Goal: Information Seeking & Learning: Learn about a topic

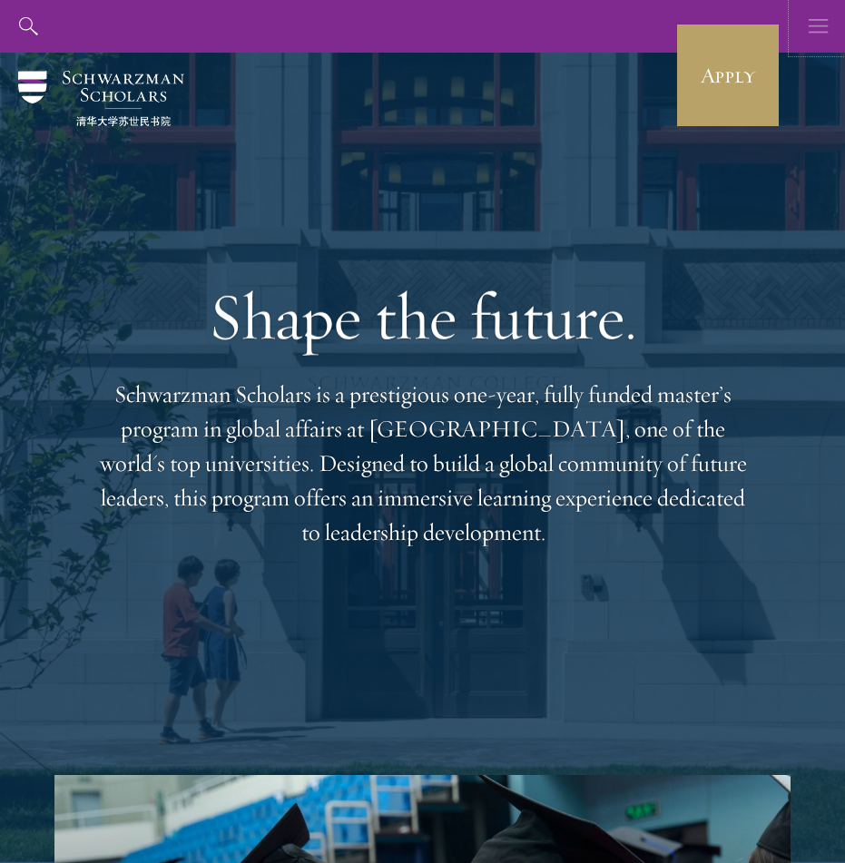
click at [814, 31] on use "button" at bounding box center [818, 26] width 19 height 14
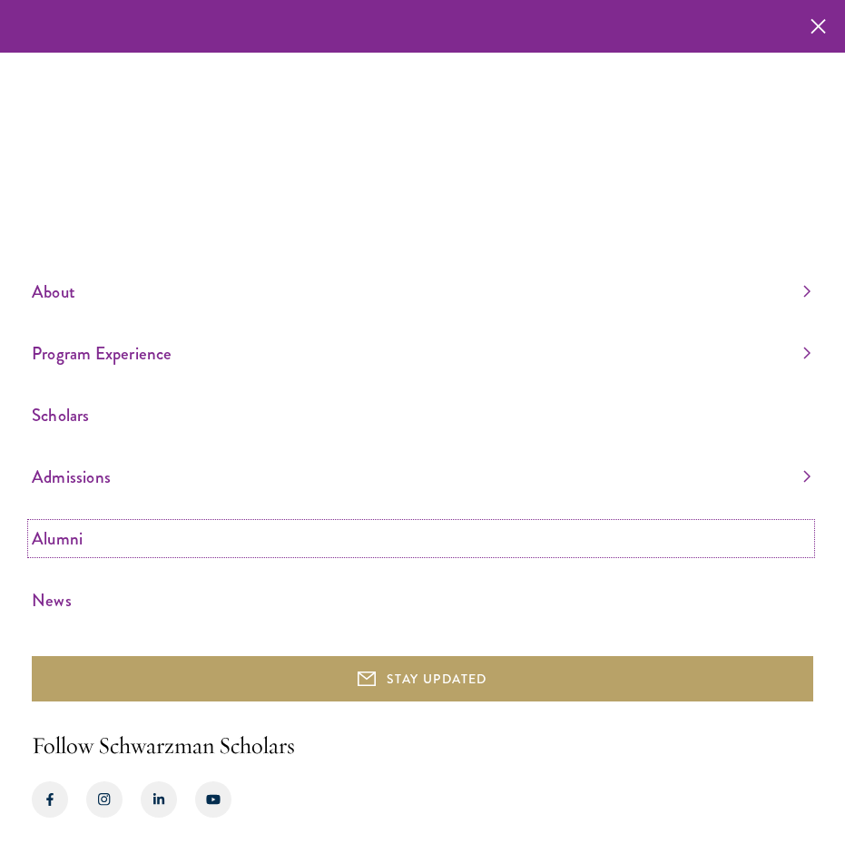
click at [54, 538] on link "Alumni" at bounding box center [421, 539] width 779 height 30
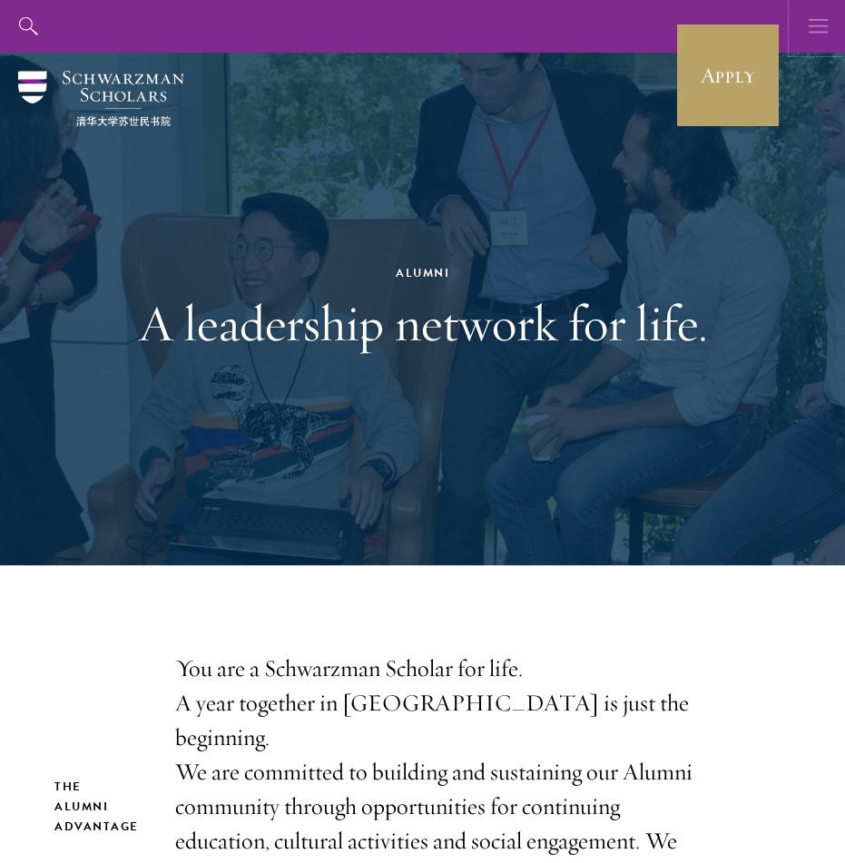
click at [810, 30] on icon "button" at bounding box center [819, 26] width 20 height 53
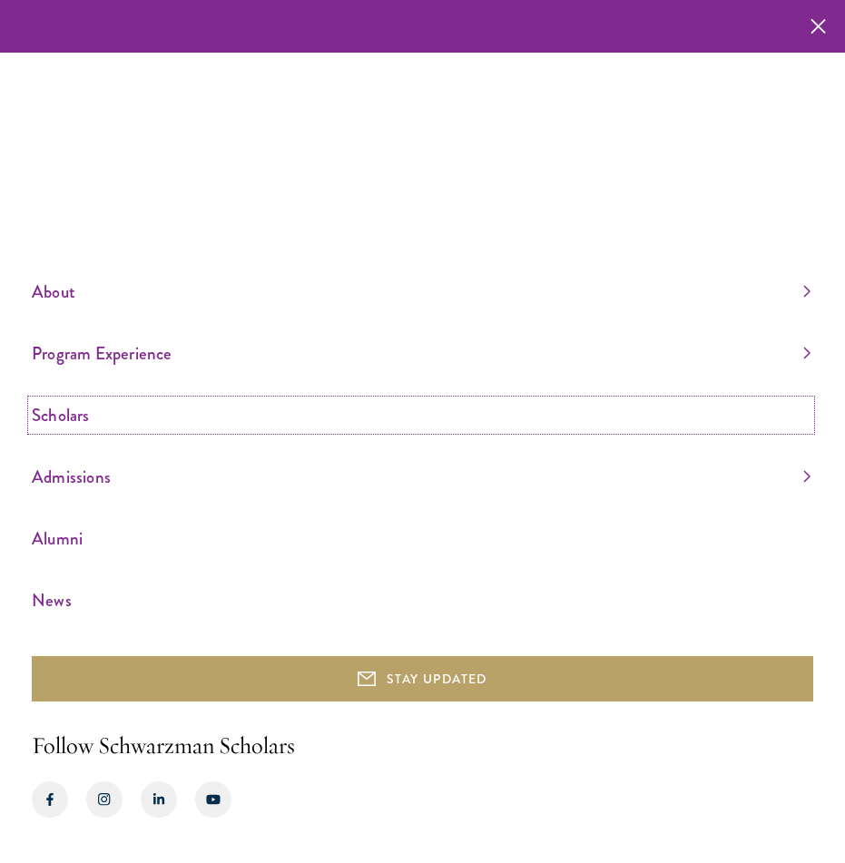
click at [134, 421] on link "Scholars" at bounding box center [421, 415] width 779 height 30
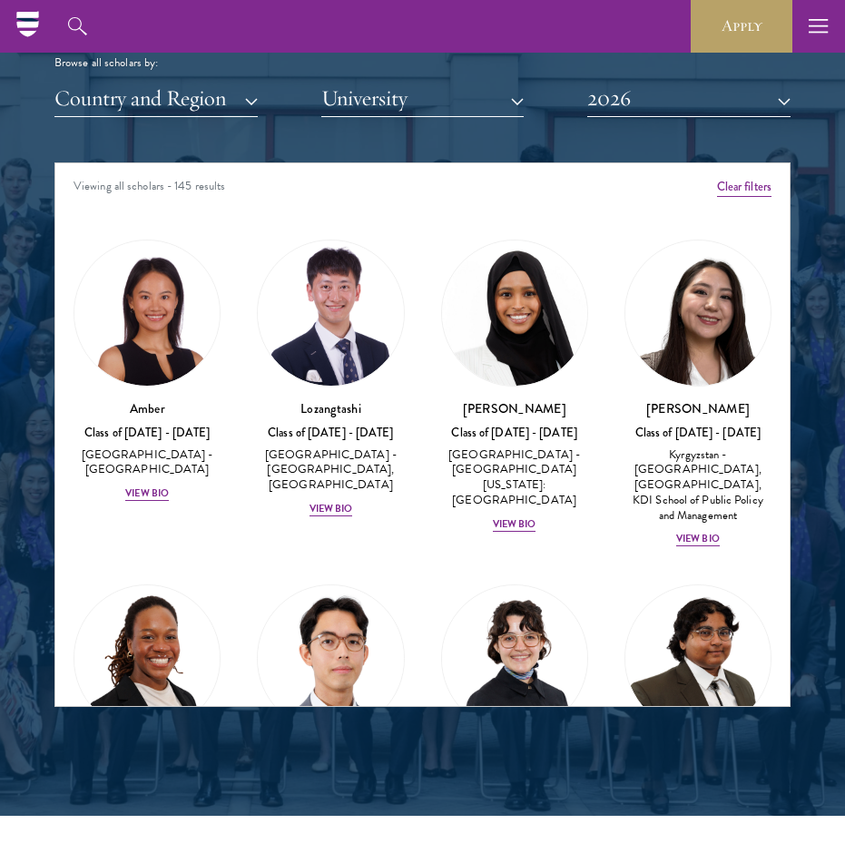
scroll to position [2194, 0]
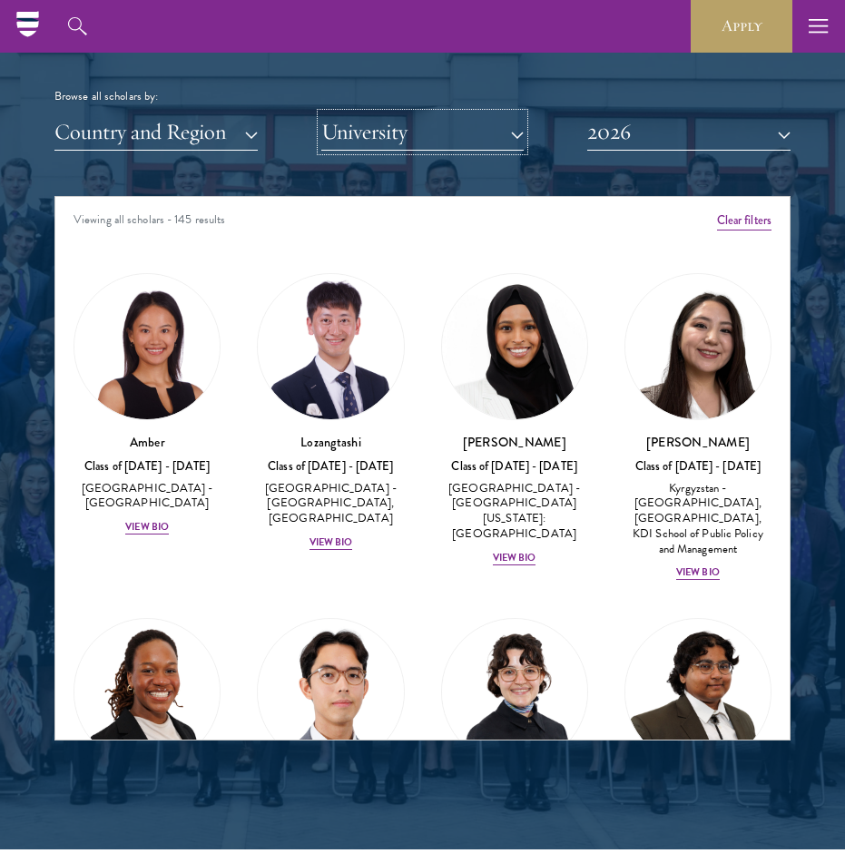
click at [417, 133] on button "University" at bounding box center [422, 131] width 203 height 37
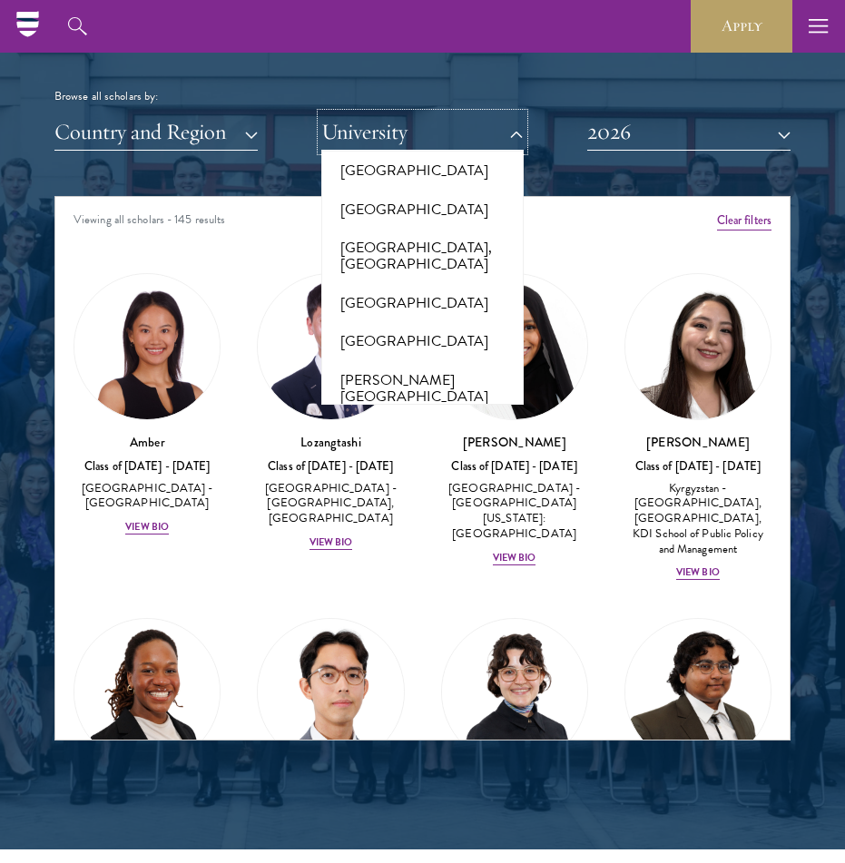
scroll to position [9649, 0]
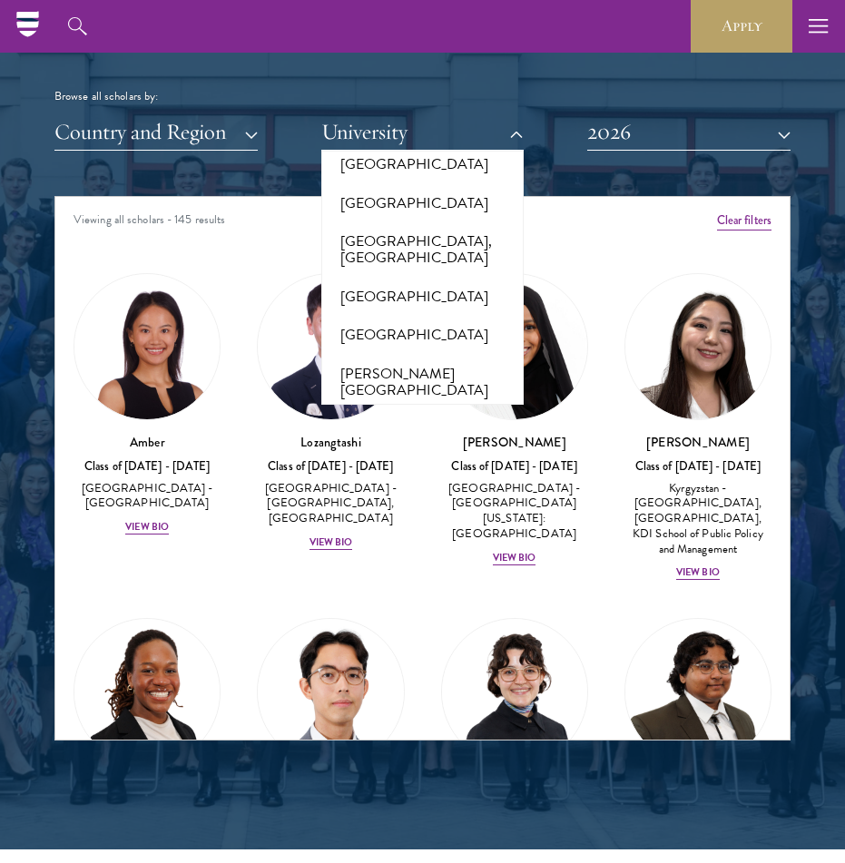
click at [399, 712] on button "[US_STATE][GEOGRAPHIC_DATA]" at bounding box center [423, 739] width 192 height 55
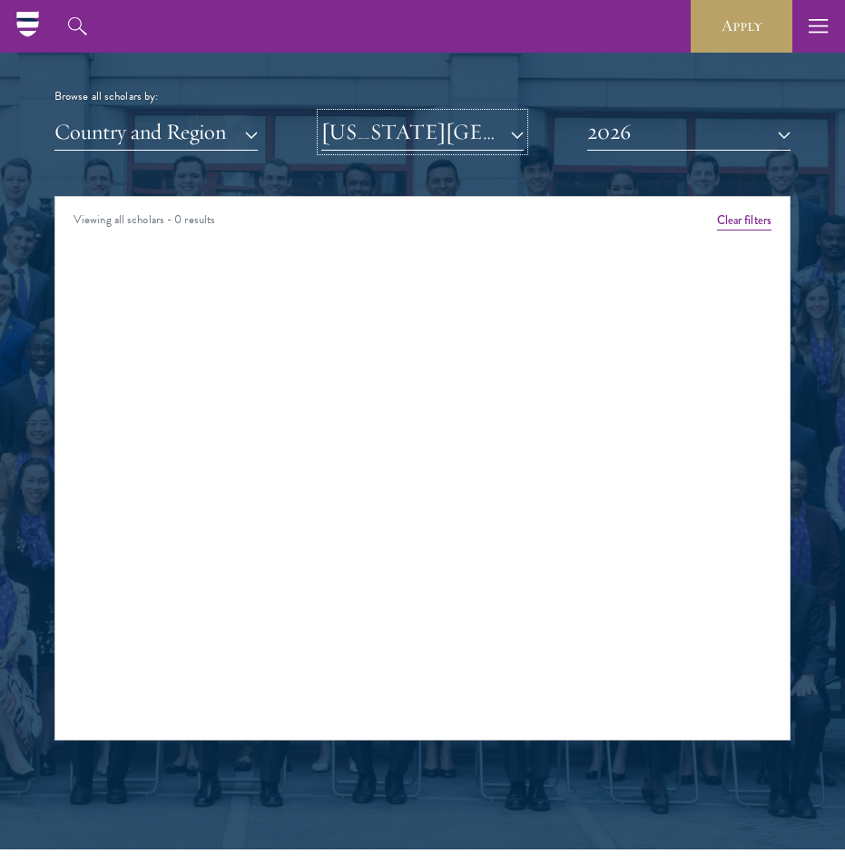
click at [496, 137] on button "[US_STATE][GEOGRAPHIC_DATA]" at bounding box center [422, 131] width 203 height 37
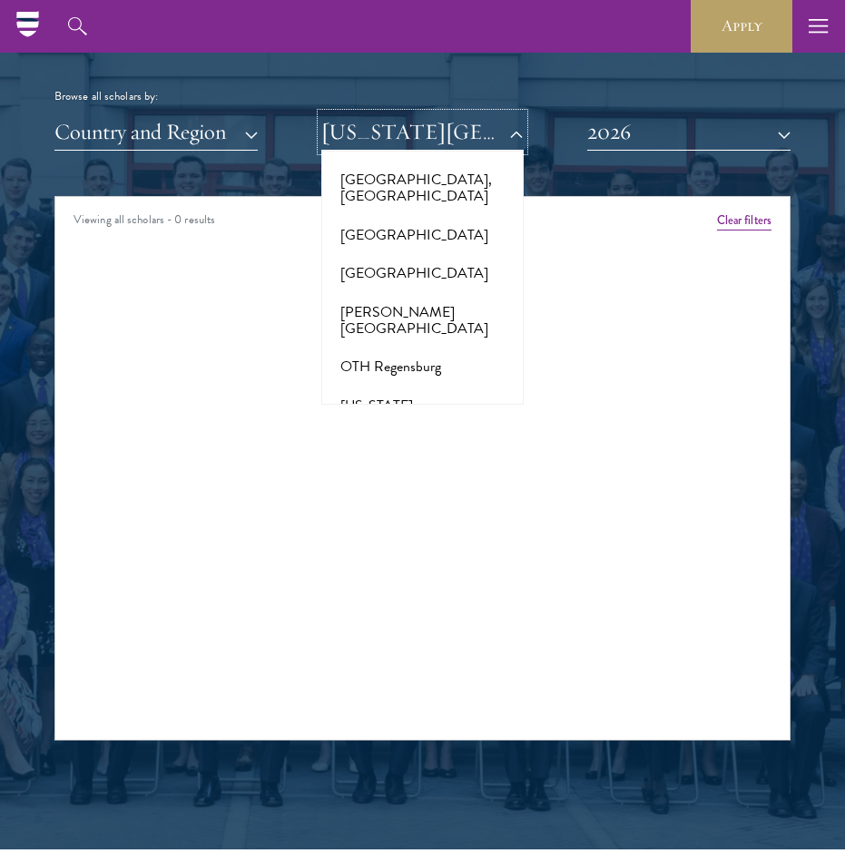
scroll to position [9733, 0]
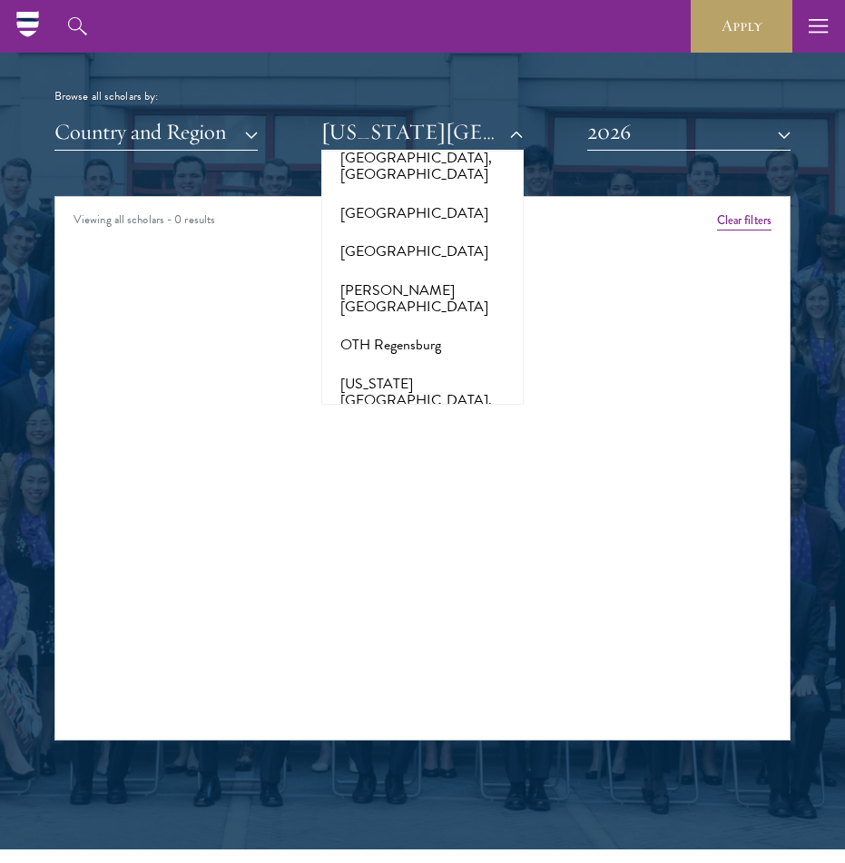
click at [403, 684] on button "[US_STATE][GEOGRAPHIC_DATA], [GEOGRAPHIC_DATA]" at bounding box center [423, 720] width 192 height 72
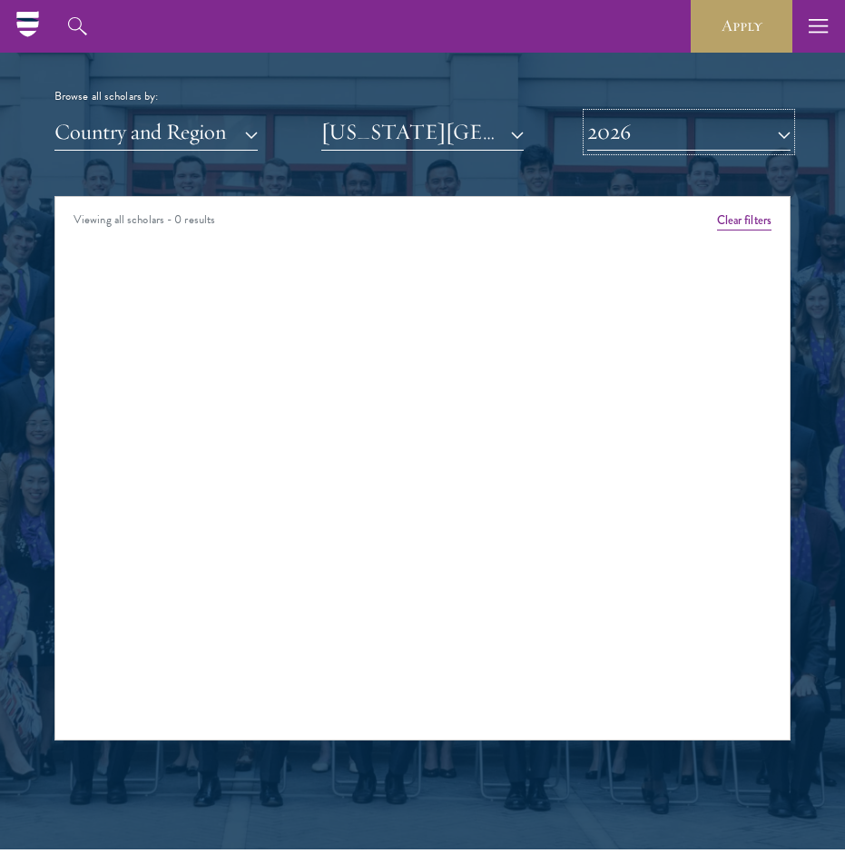
click at [620, 133] on button "2026" at bounding box center [688, 131] width 203 height 37
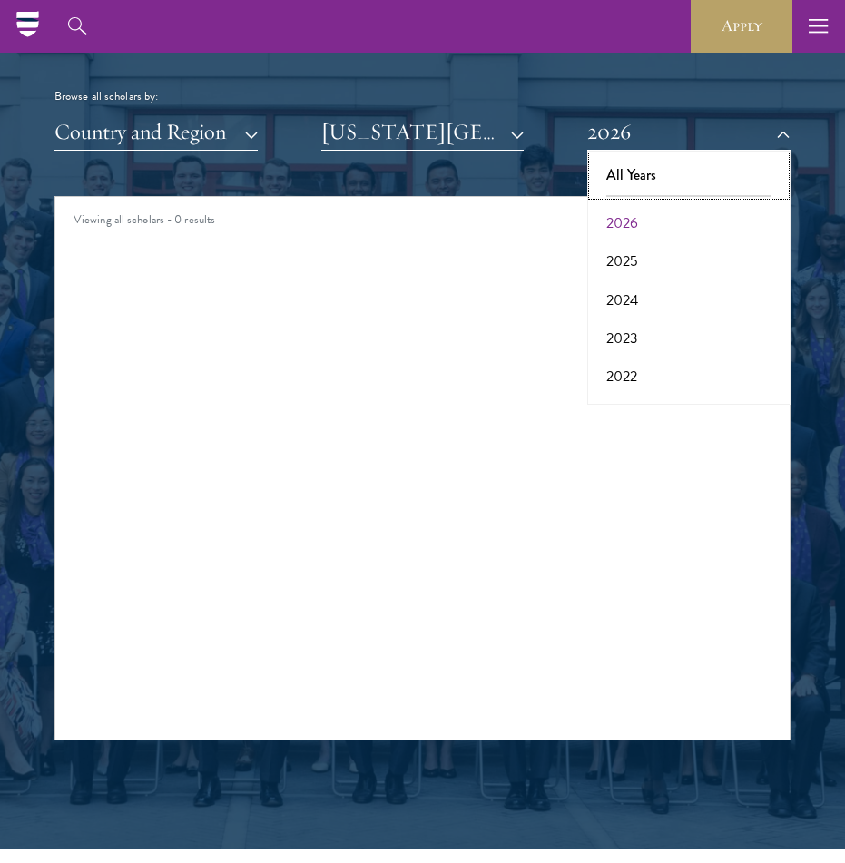
click at [640, 192] on button "All Years" at bounding box center [689, 175] width 192 height 38
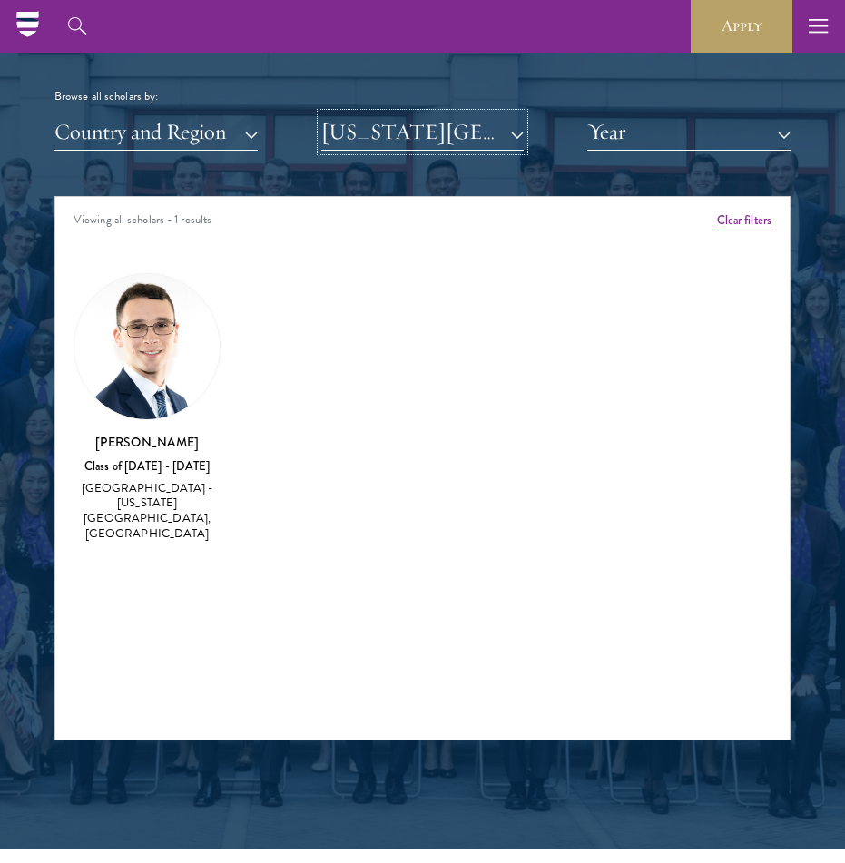
click at [465, 130] on button "[US_STATE][GEOGRAPHIC_DATA], [GEOGRAPHIC_DATA]" at bounding box center [422, 131] width 203 height 37
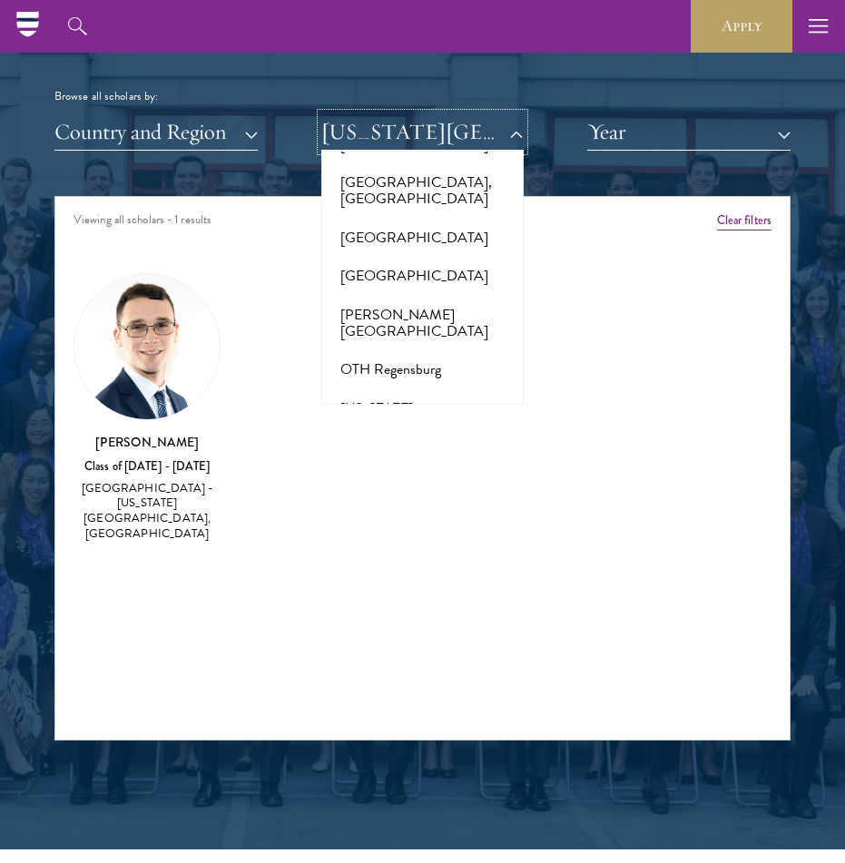
scroll to position [9694, 0]
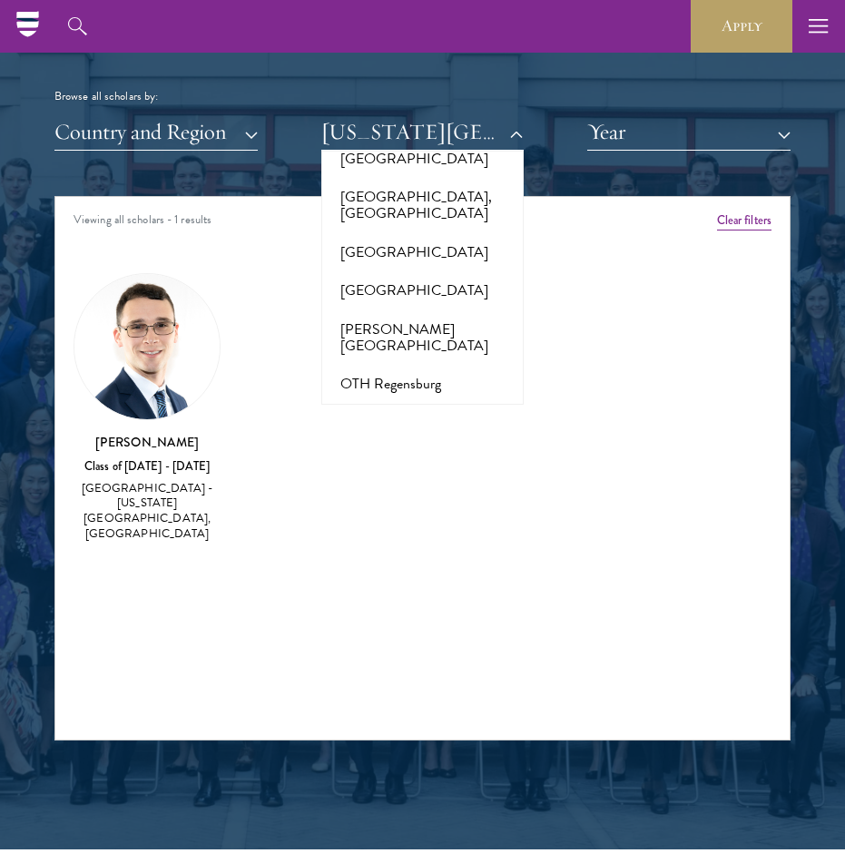
click at [410, 668] on button "[US_STATE][GEOGRAPHIC_DATA]" at bounding box center [423, 695] width 192 height 55
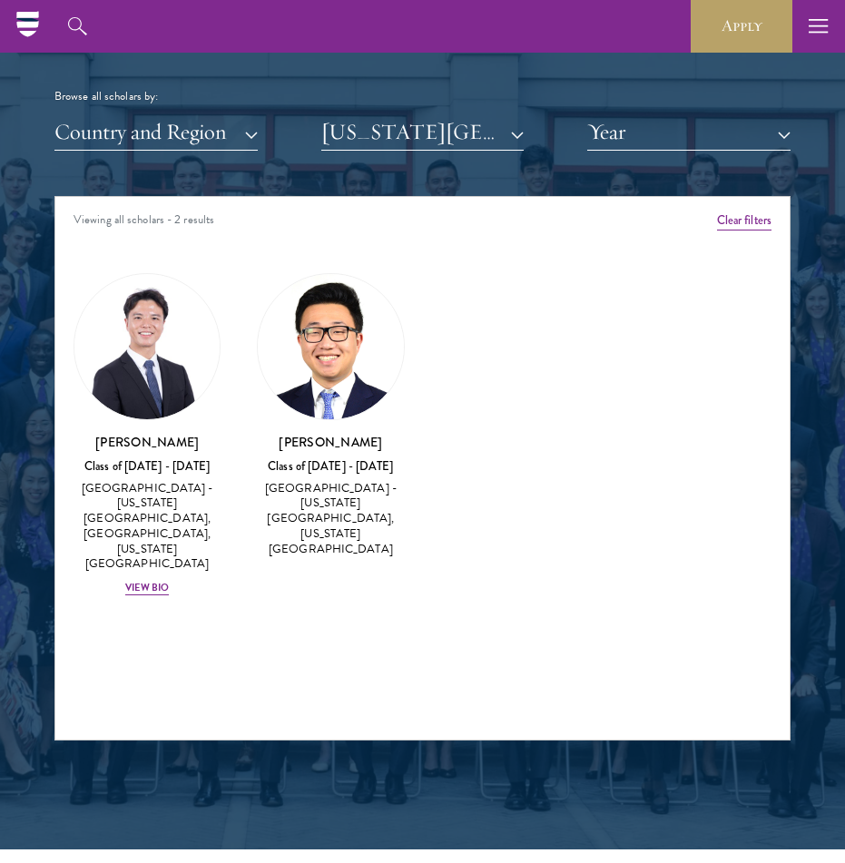
click at [335, 445] on h3 "[PERSON_NAME]" at bounding box center [330, 442] width 147 height 18
click at [335, 350] on img at bounding box center [330, 346] width 145 height 145
click at [149, 581] on div "View Bio" at bounding box center [147, 588] width 44 height 15
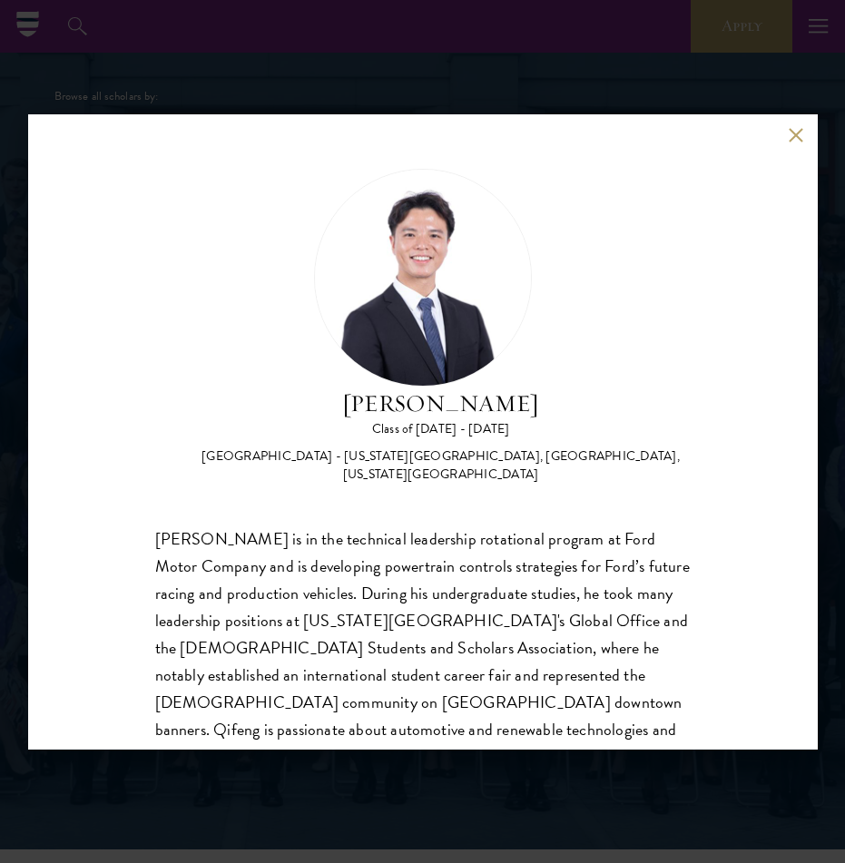
scroll to position [57, 0]
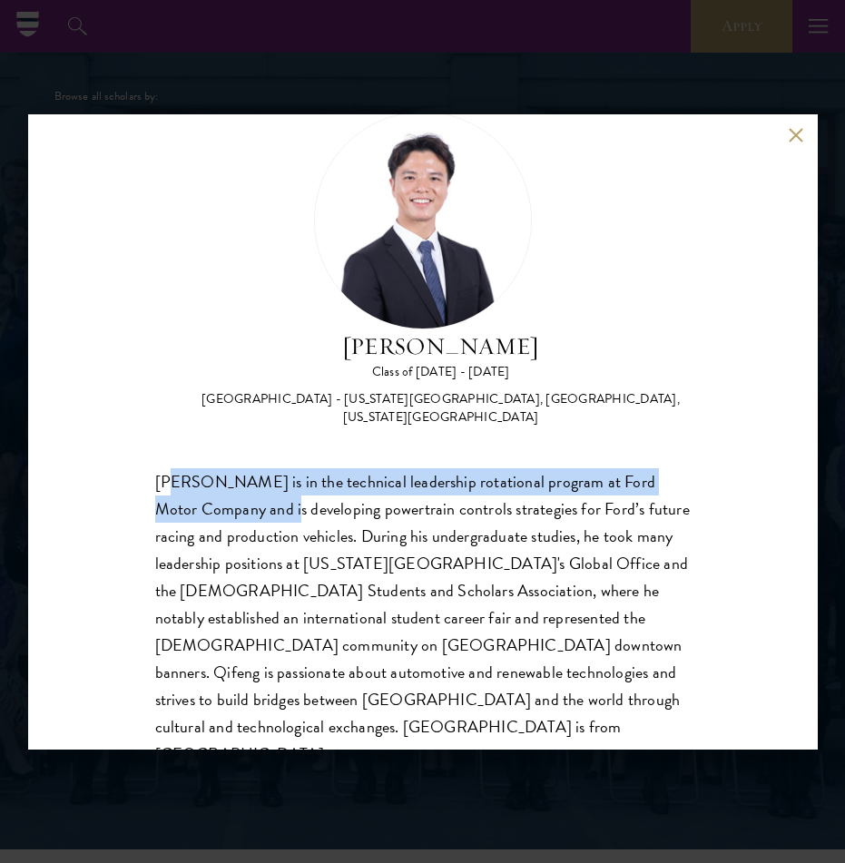
drag, startPoint x: 172, startPoint y: 462, endPoint x: 288, endPoint y: 510, distance: 124.9
click at [283, 507] on div "[PERSON_NAME] is in the technical leadership rotational program at Ford Motor C…" at bounding box center [422, 618] width 535 height 300
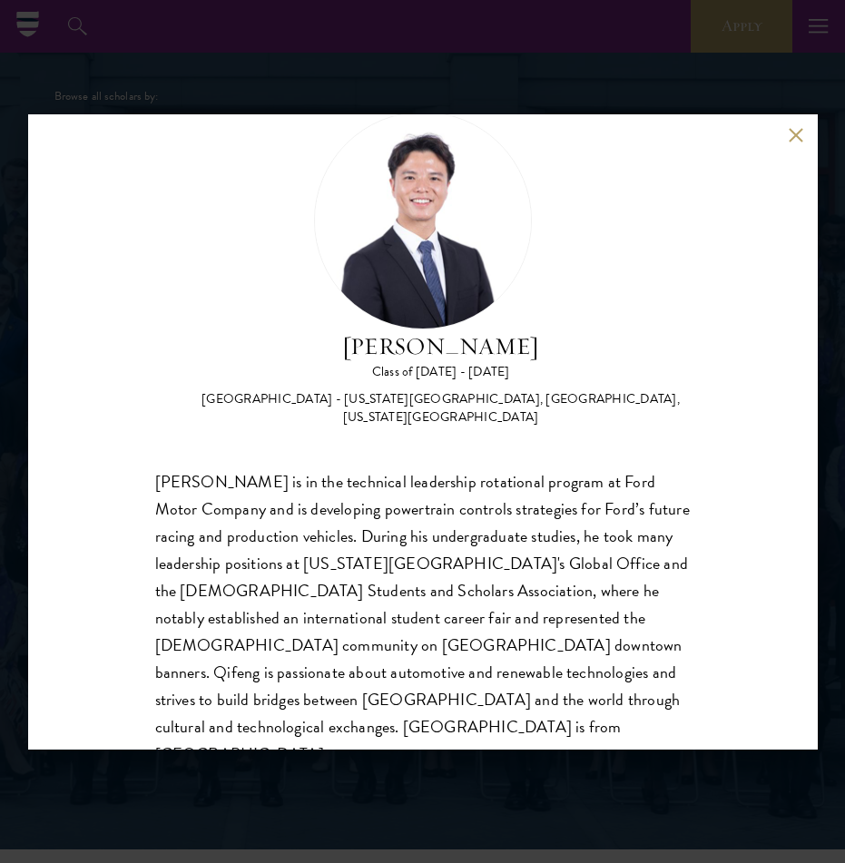
click at [351, 534] on div "[PERSON_NAME] is in the technical leadership rotational program at Ford Motor C…" at bounding box center [422, 618] width 535 height 300
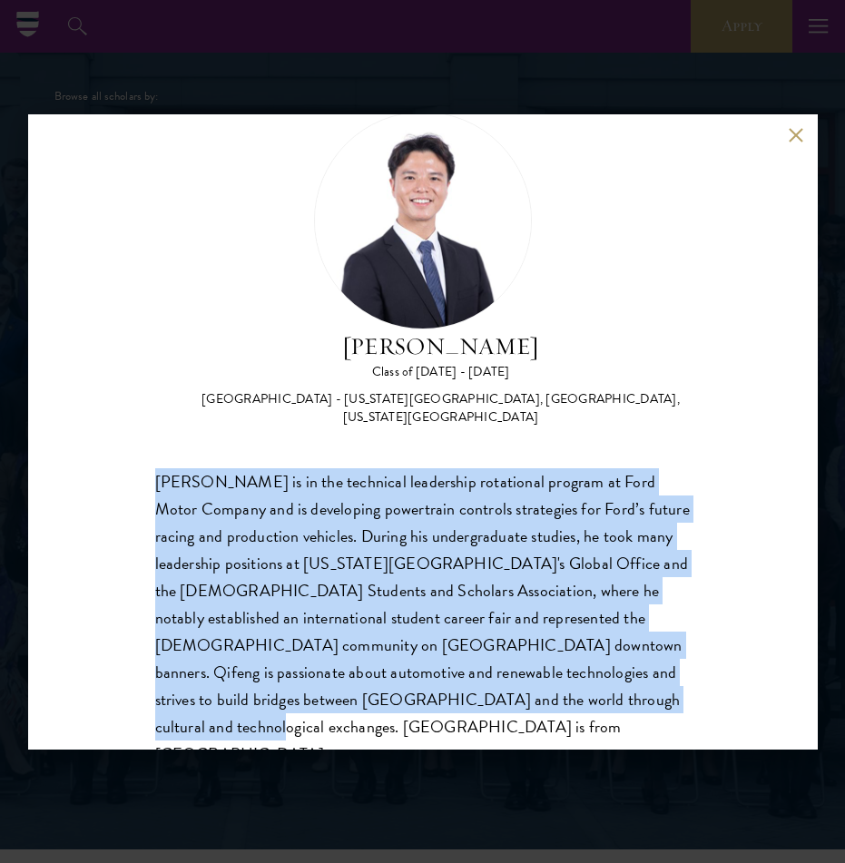
drag, startPoint x: 138, startPoint y: 443, endPoint x: 609, endPoint y: 682, distance: 528.5
click at [609, 682] on div "[PERSON_NAME] Class of [DATE] - [DATE] [GEOGRAPHIC_DATA] - [US_STATE][GEOGRAPHI…" at bounding box center [423, 431] width 790 height 635
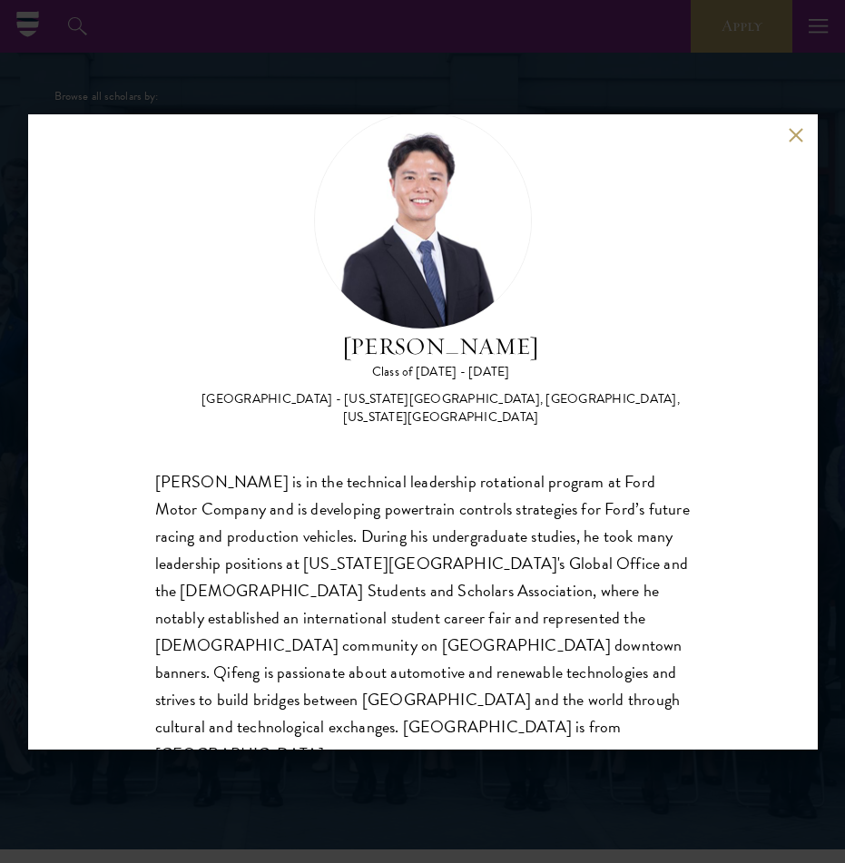
click at [569, 666] on div "[PERSON_NAME] is in the technical leadership rotational program at Ford Motor C…" at bounding box center [422, 618] width 535 height 300
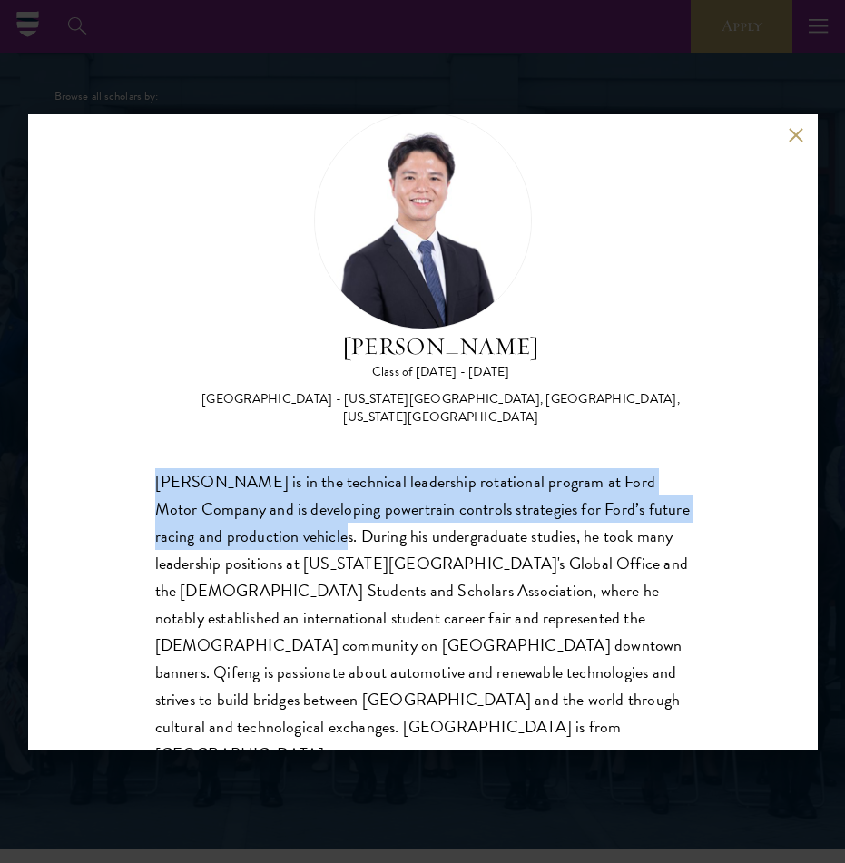
drag, startPoint x: 159, startPoint y: 461, endPoint x: 311, endPoint y: 508, distance: 159.6
click at [312, 509] on div "[PERSON_NAME] is in the technical leadership rotational program at Ford Motor C…" at bounding box center [422, 618] width 535 height 300
click at [799, 139] on button at bounding box center [796, 135] width 15 height 15
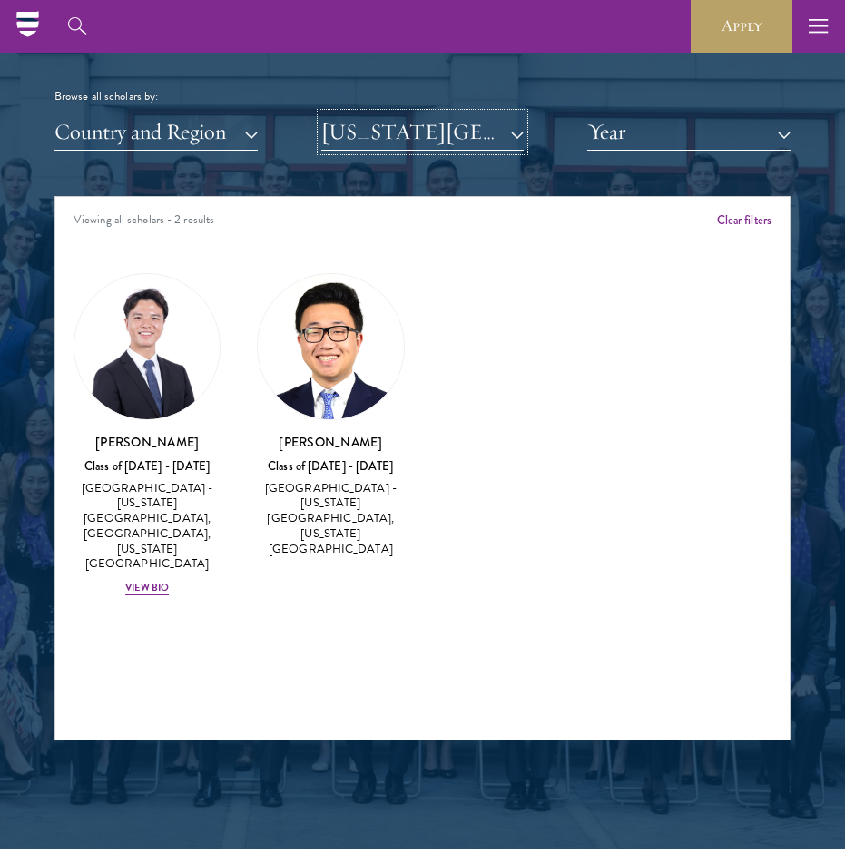
click at [450, 130] on button "[US_STATE][GEOGRAPHIC_DATA]" at bounding box center [422, 131] width 203 height 37
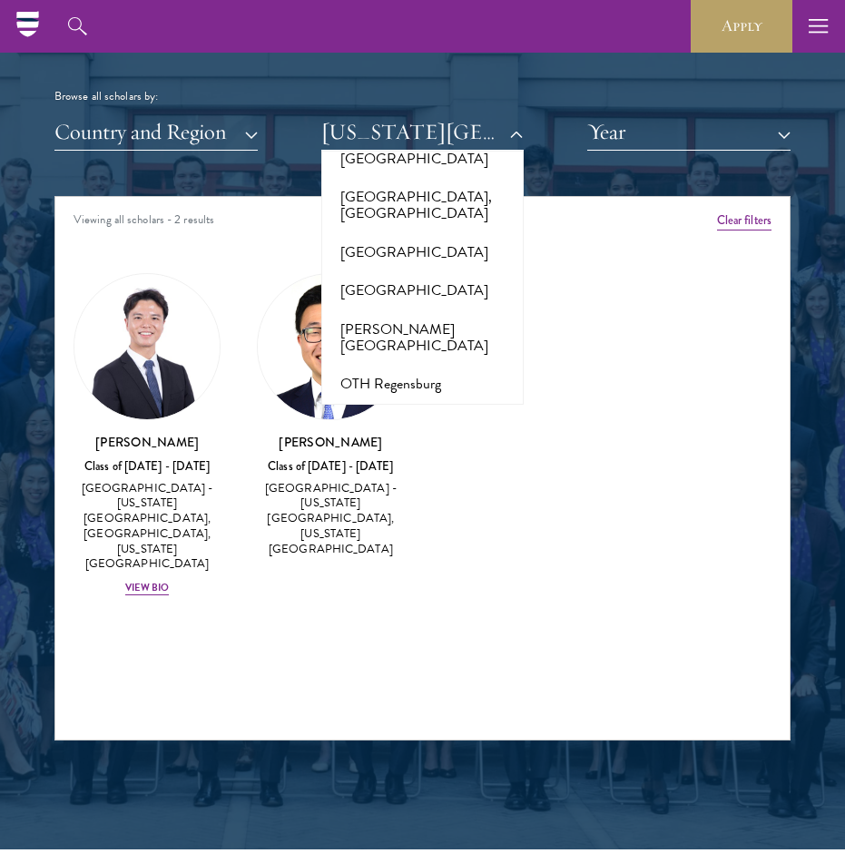
click at [431, 723] on button "[US_STATE][GEOGRAPHIC_DATA], [GEOGRAPHIC_DATA]" at bounding box center [423, 759] width 192 height 72
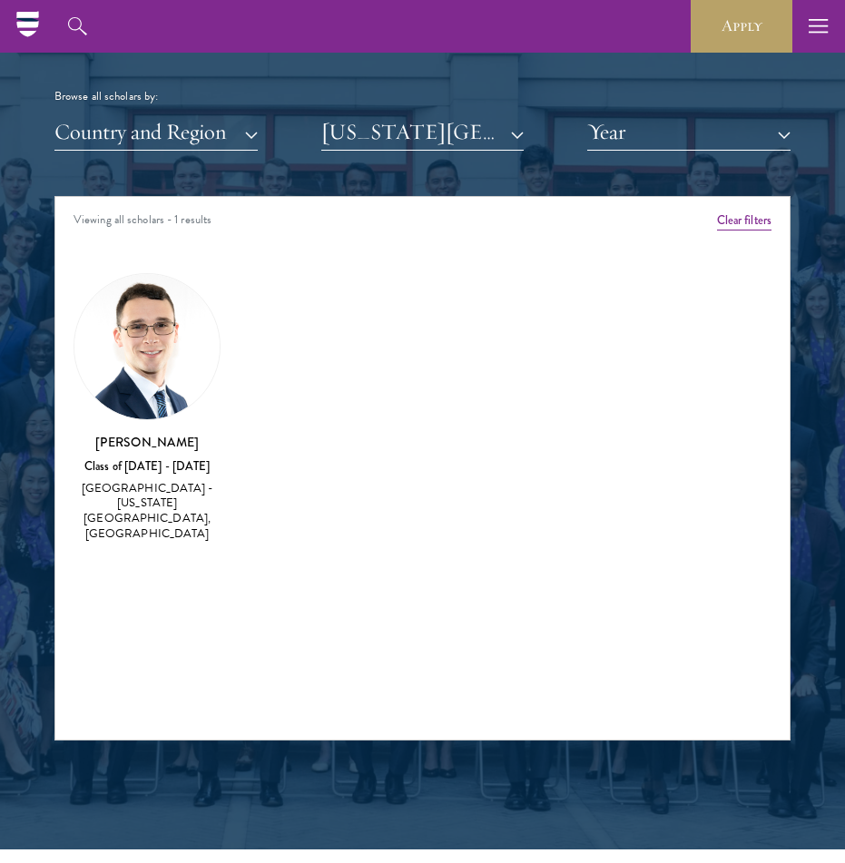
click at [140, 444] on h3 "[PERSON_NAME]" at bounding box center [147, 442] width 147 height 18
click at [141, 391] on img at bounding box center [146, 346] width 145 height 145
click at [151, 451] on div "[PERSON_NAME] Class of [DATE] - [DATE] [GEOGRAPHIC_DATA] - [US_STATE][GEOGRAPHI…" at bounding box center [147, 488] width 147 height 110
click at [430, 136] on button "[US_STATE][GEOGRAPHIC_DATA], [GEOGRAPHIC_DATA]" at bounding box center [422, 131] width 203 height 37
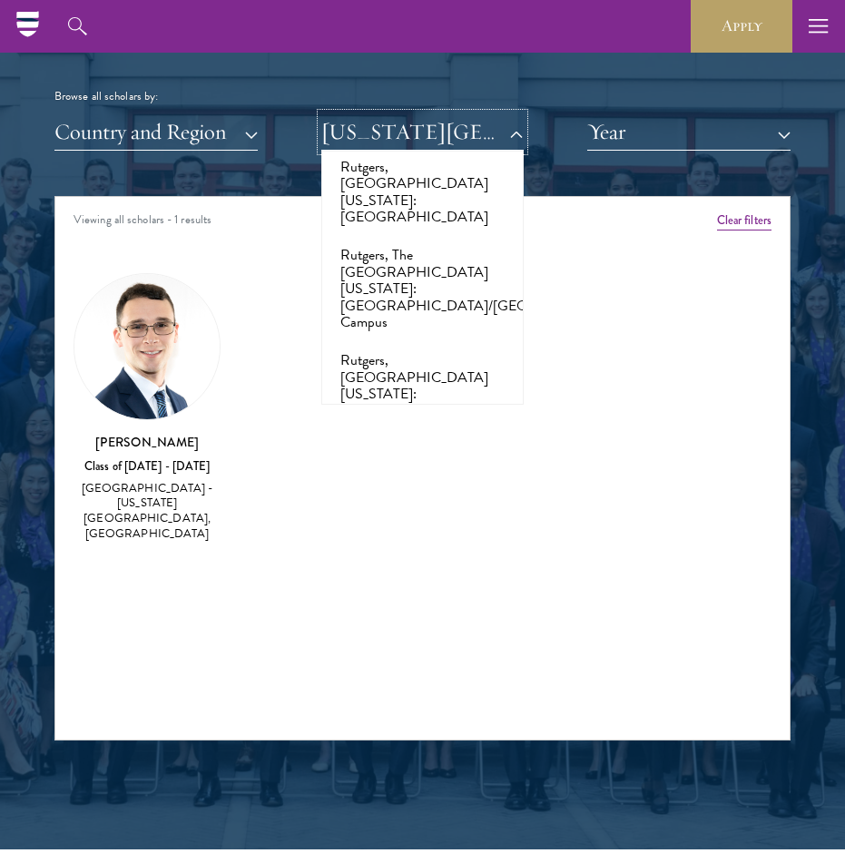
scroll to position [11397, 0]
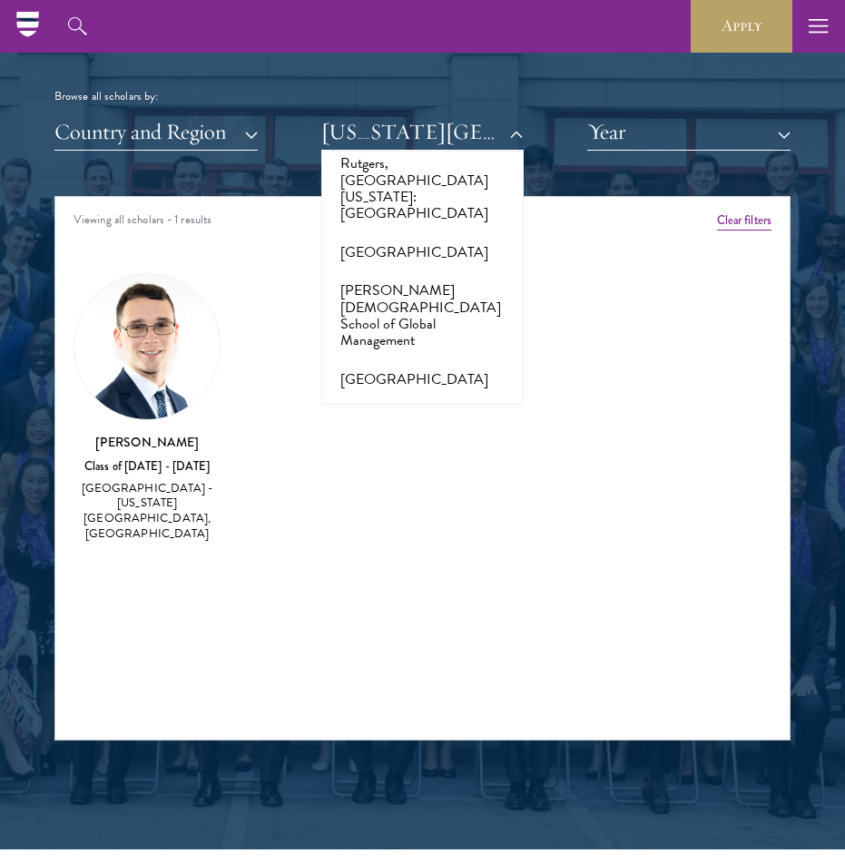
click at [432, 773] on button "[GEOGRAPHIC_DATA]" at bounding box center [423, 792] width 192 height 38
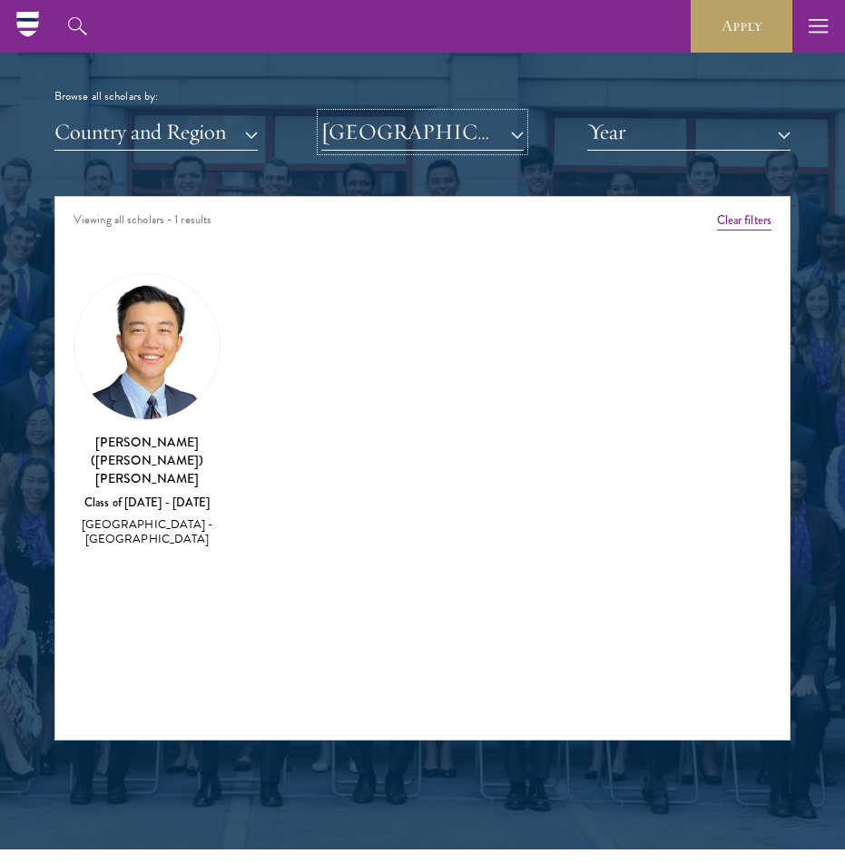
click at [479, 123] on button "[GEOGRAPHIC_DATA]" at bounding box center [422, 131] width 203 height 37
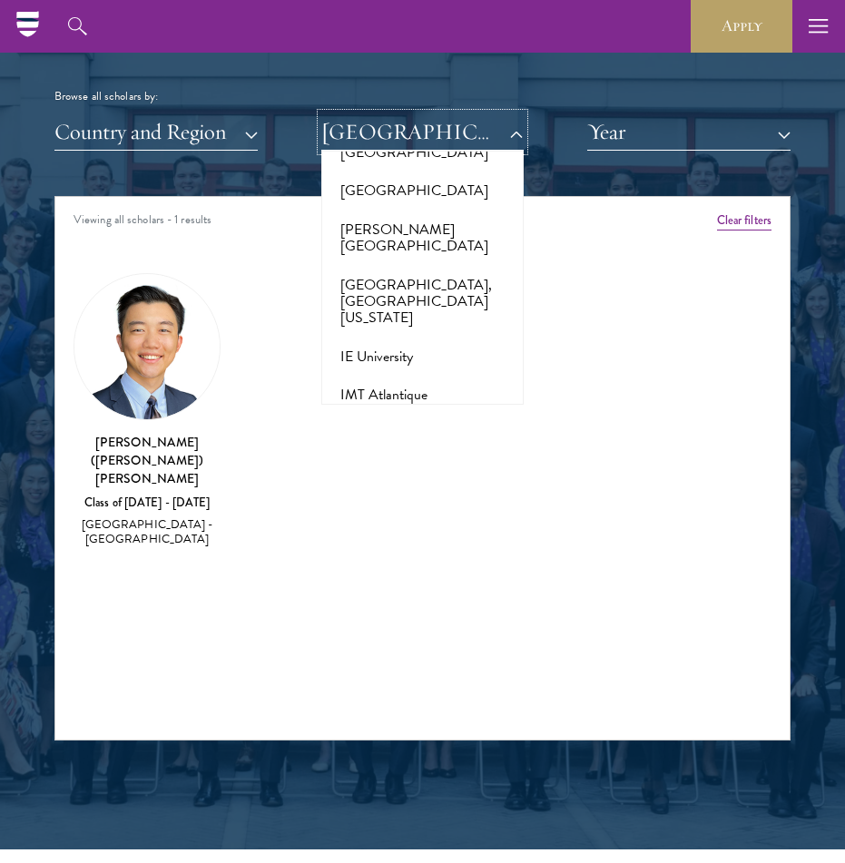
scroll to position [5625, 0]
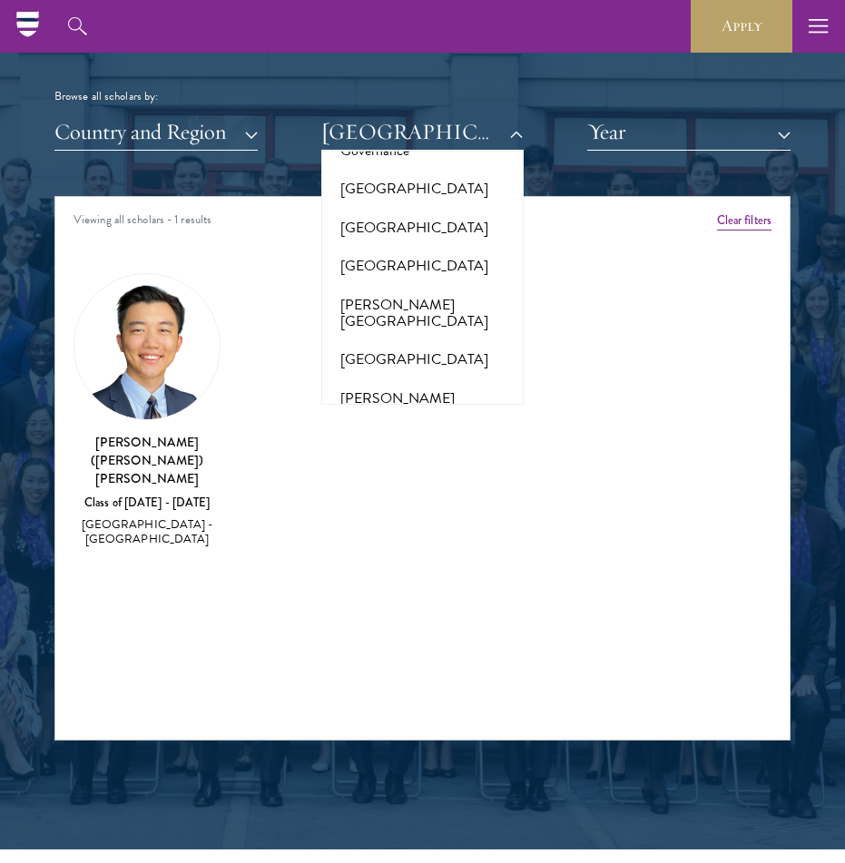
click at [418, 435] on button "[GEOGRAPHIC_DATA], [GEOGRAPHIC_DATA][US_STATE]" at bounding box center [423, 471] width 192 height 72
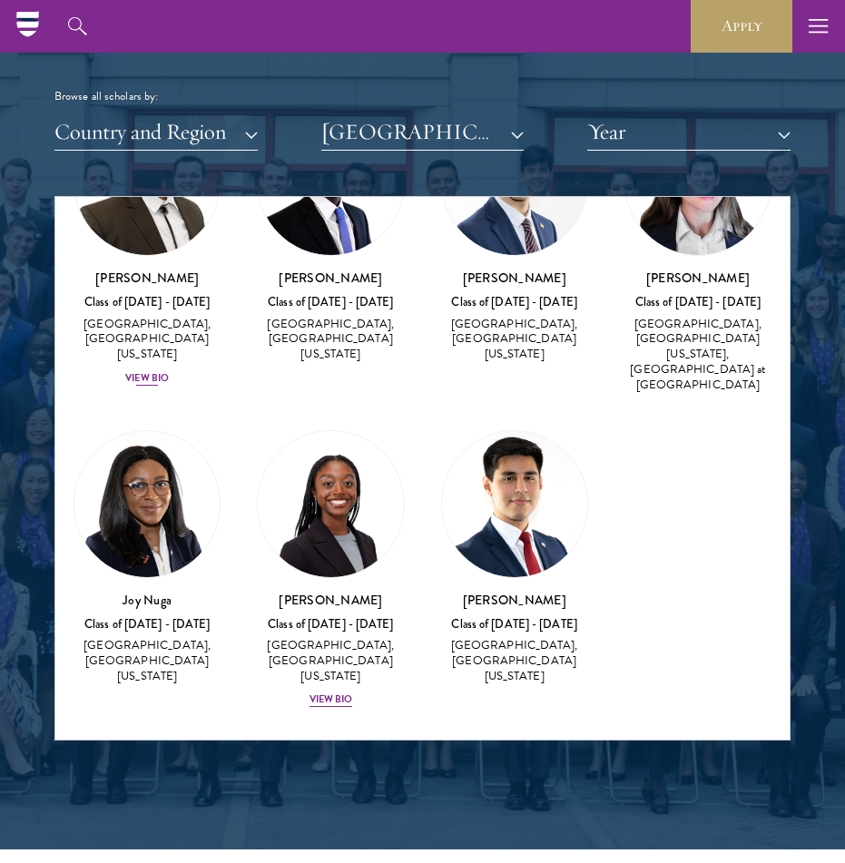
scroll to position [162, 0]
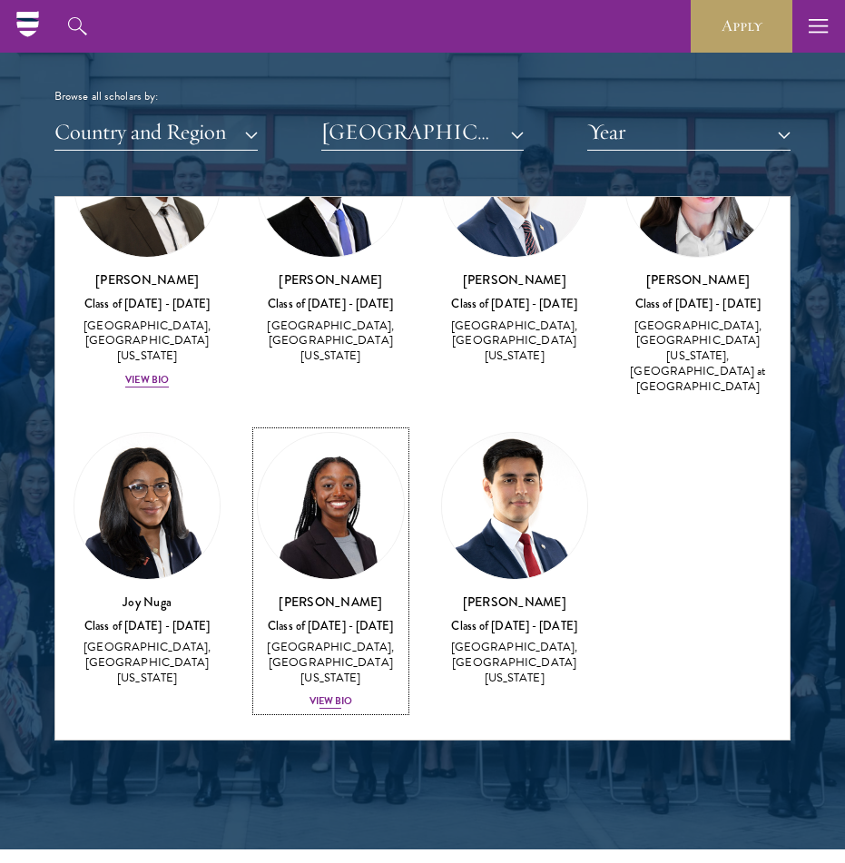
click at [342, 702] on div "View Bio" at bounding box center [331, 701] width 44 height 15
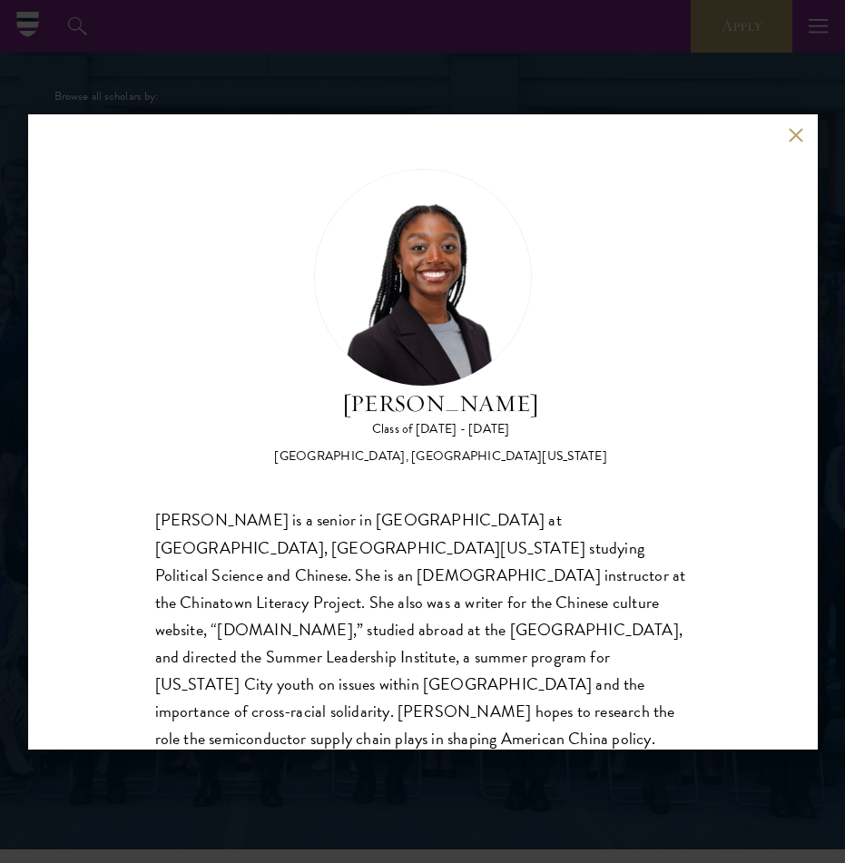
scroll to position [57, 0]
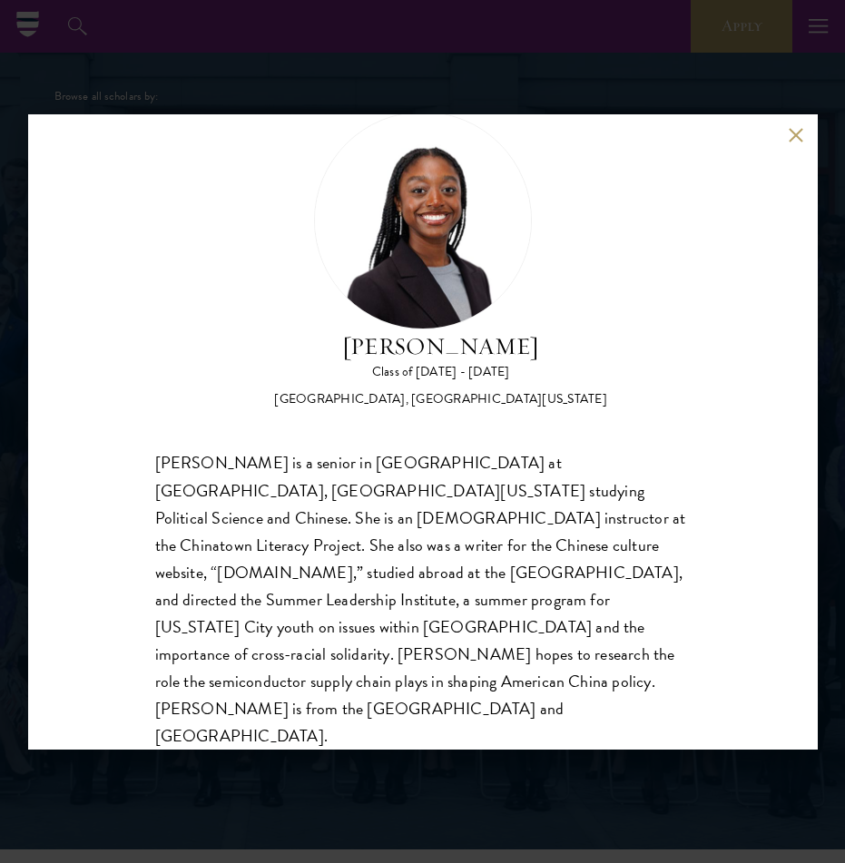
click at [410, 759] on div "[PERSON_NAME] Class of [DATE] - [DATE] [GEOGRAPHIC_DATA] - [GEOGRAPHIC_DATA], […" at bounding box center [422, 431] width 845 height 863
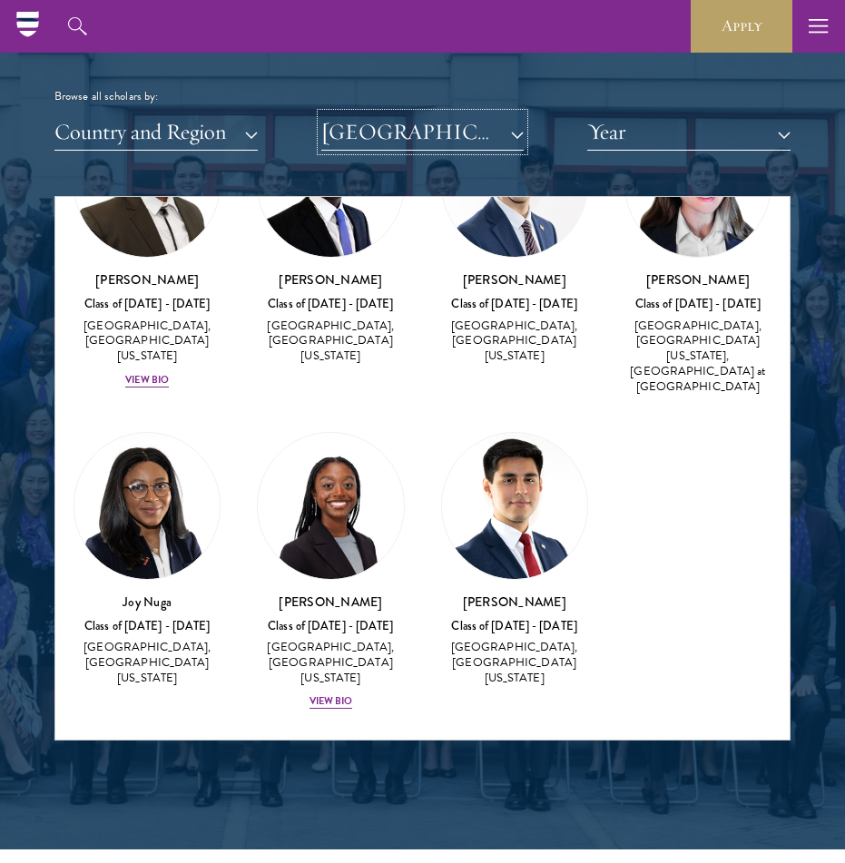
click at [436, 126] on button "[GEOGRAPHIC_DATA], [GEOGRAPHIC_DATA][US_STATE]" at bounding box center [422, 131] width 203 height 37
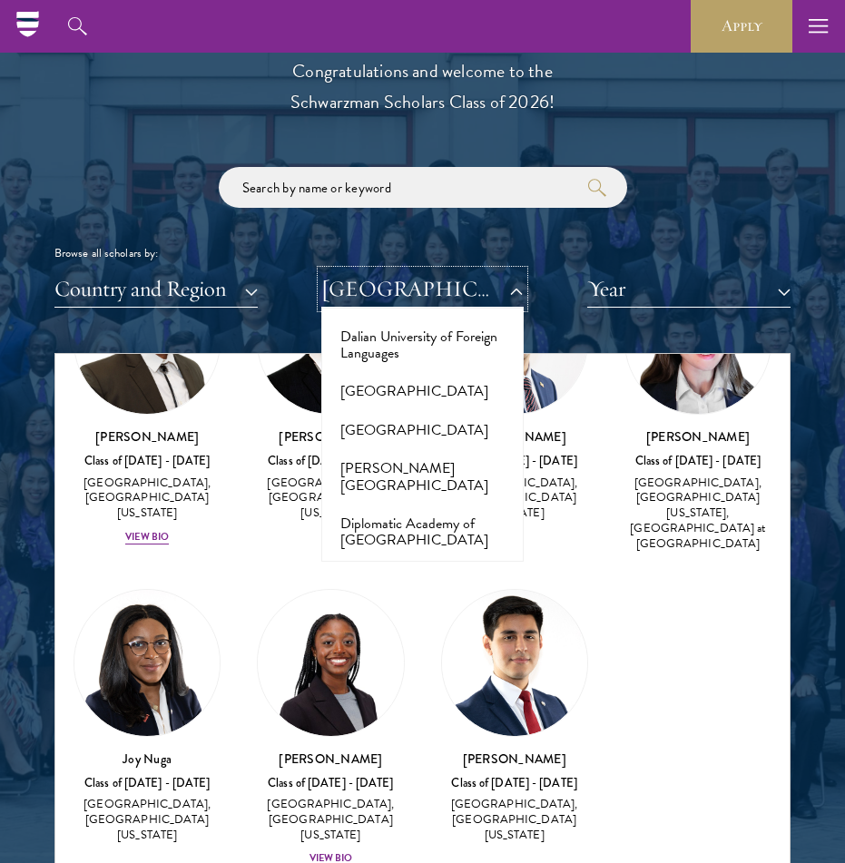
scroll to position [3375, 0]
click at [431, 692] on button "[GEOGRAPHIC_DATA]" at bounding box center [423, 711] width 192 height 38
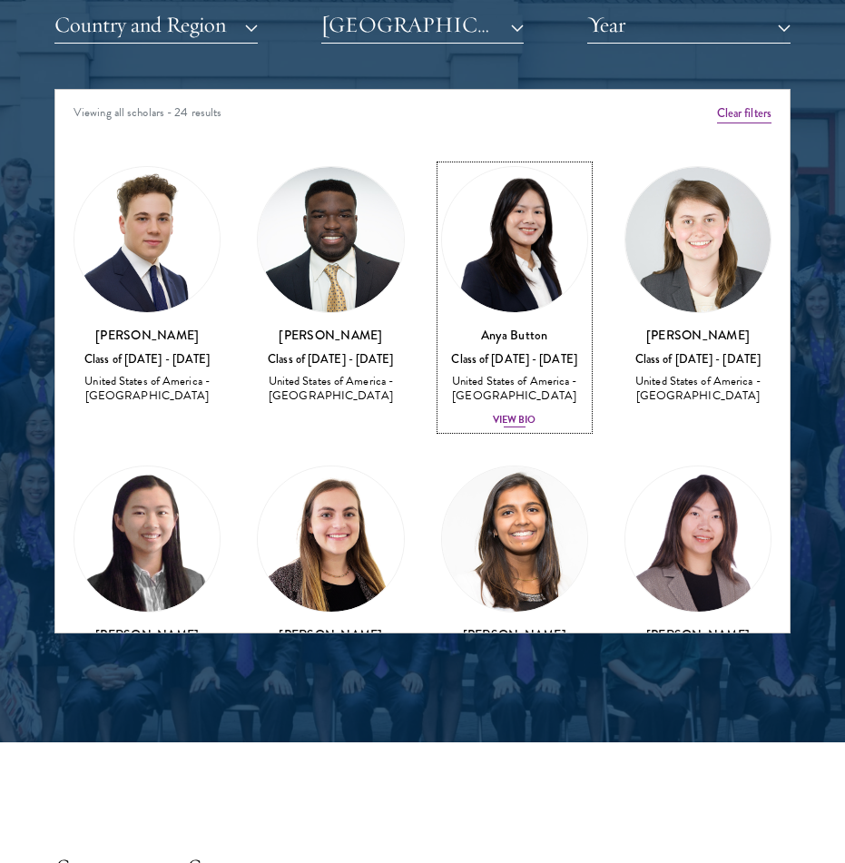
click at [520, 420] on div "View Bio" at bounding box center [515, 420] width 44 height 15
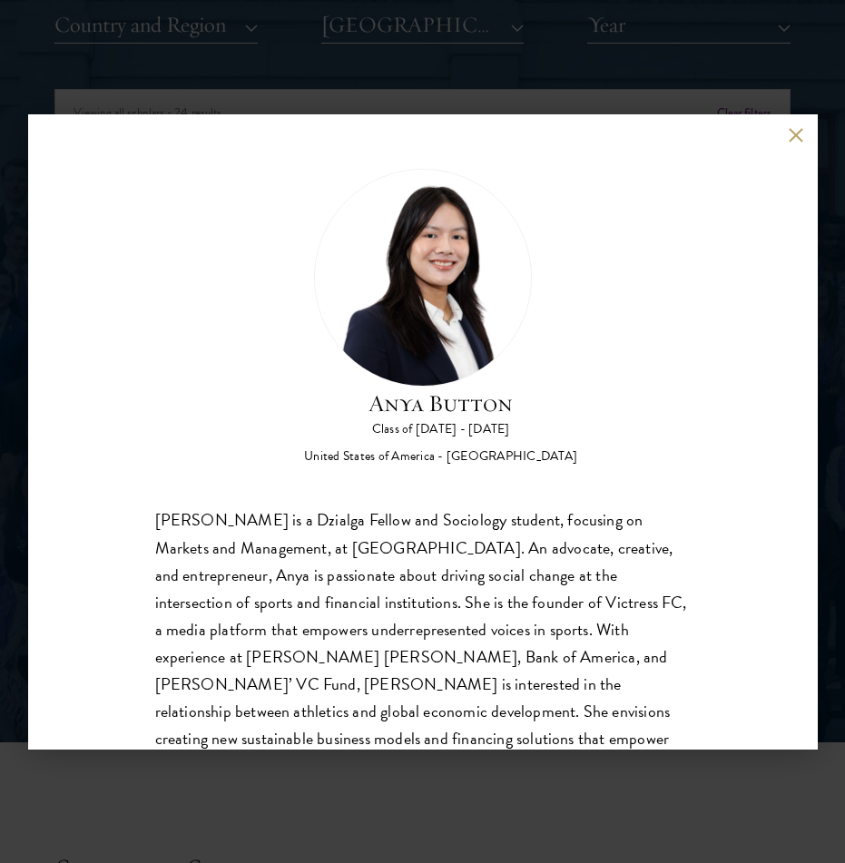
scroll to position [57, 0]
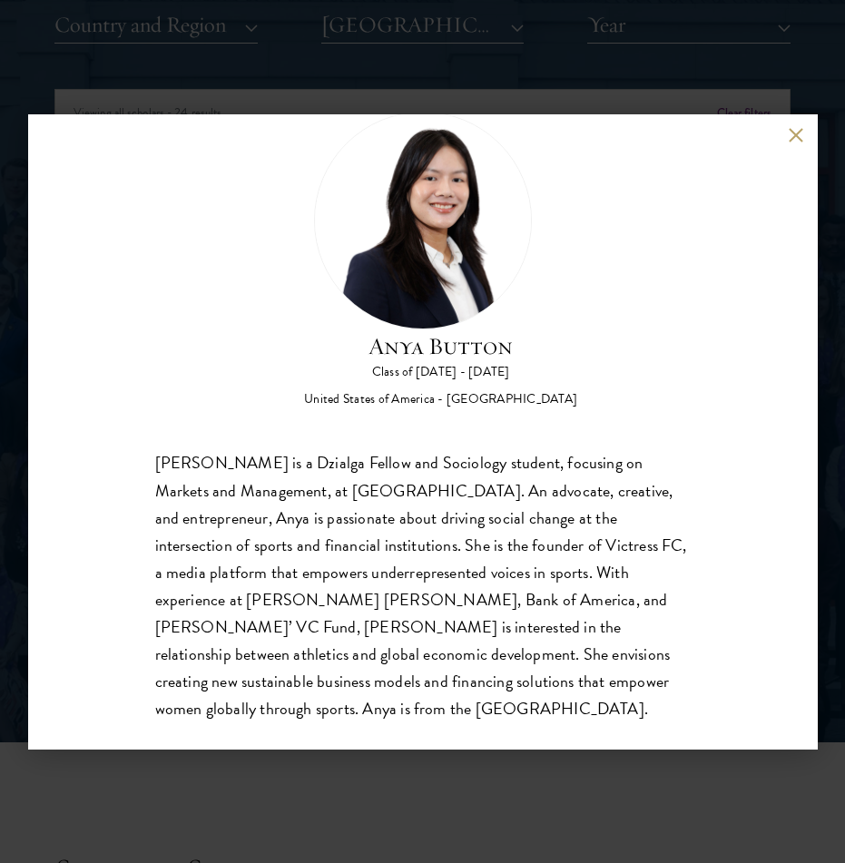
click at [456, 782] on div "Anya Button Class of [DATE] - [DATE] [GEOGRAPHIC_DATA] - [GEOGRAPHIC_DATA] [PER…" at bounding box center [422, 431] width 845 height 863
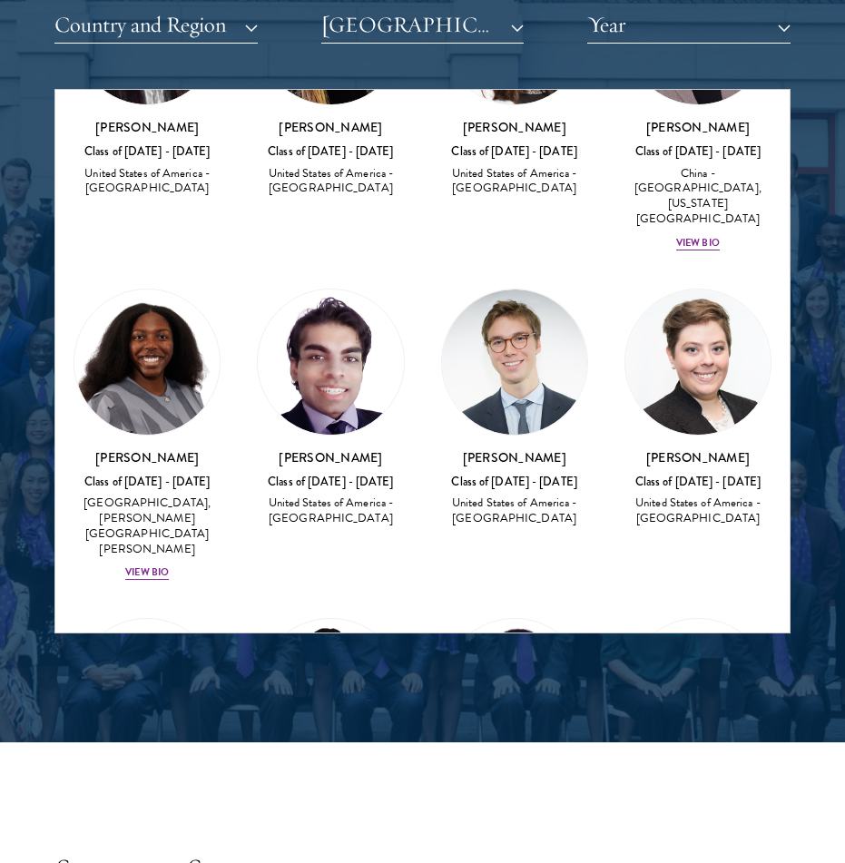
scroll to position [609, 0]
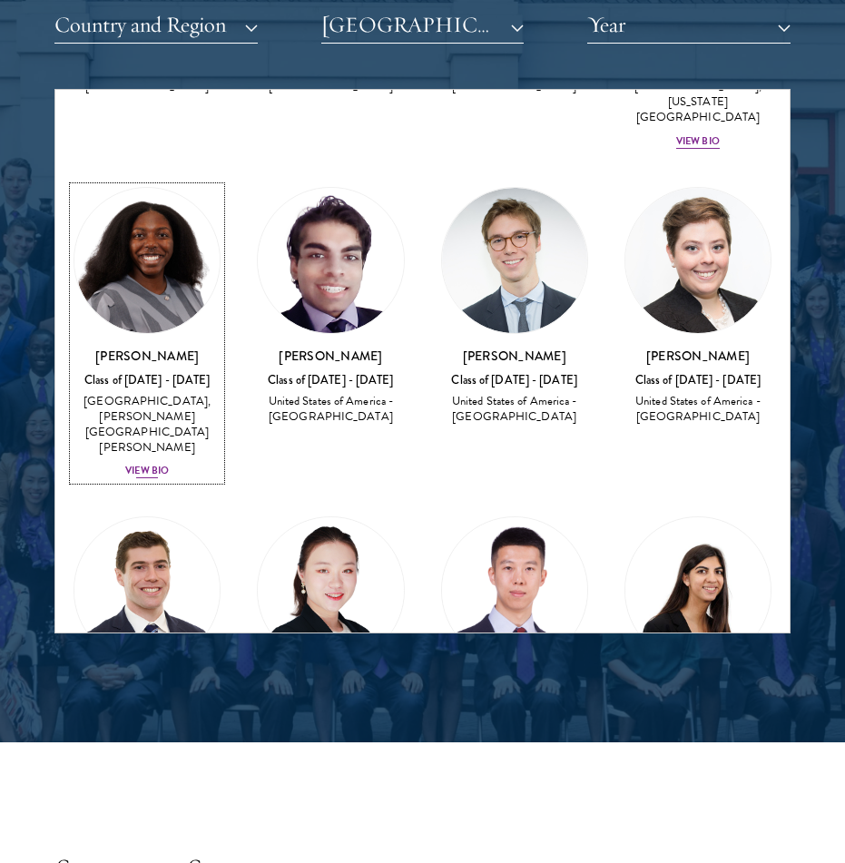
click at [150, 464] on div "View Bio" at bounding box center [147, 471] width 44 height 15
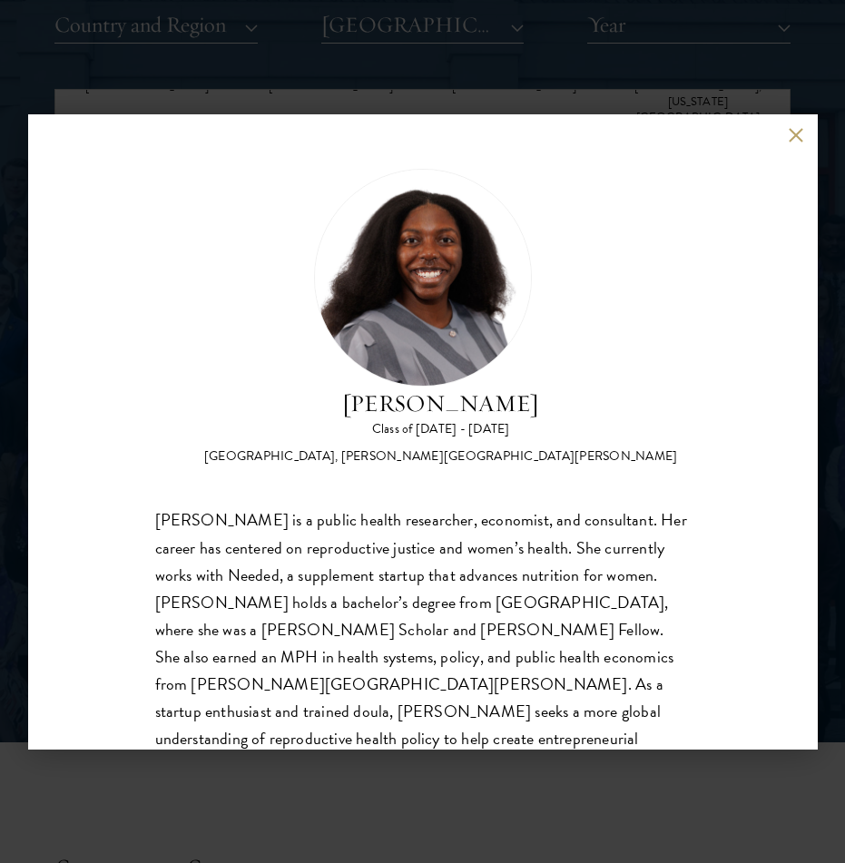
scroll to position [57, 0]
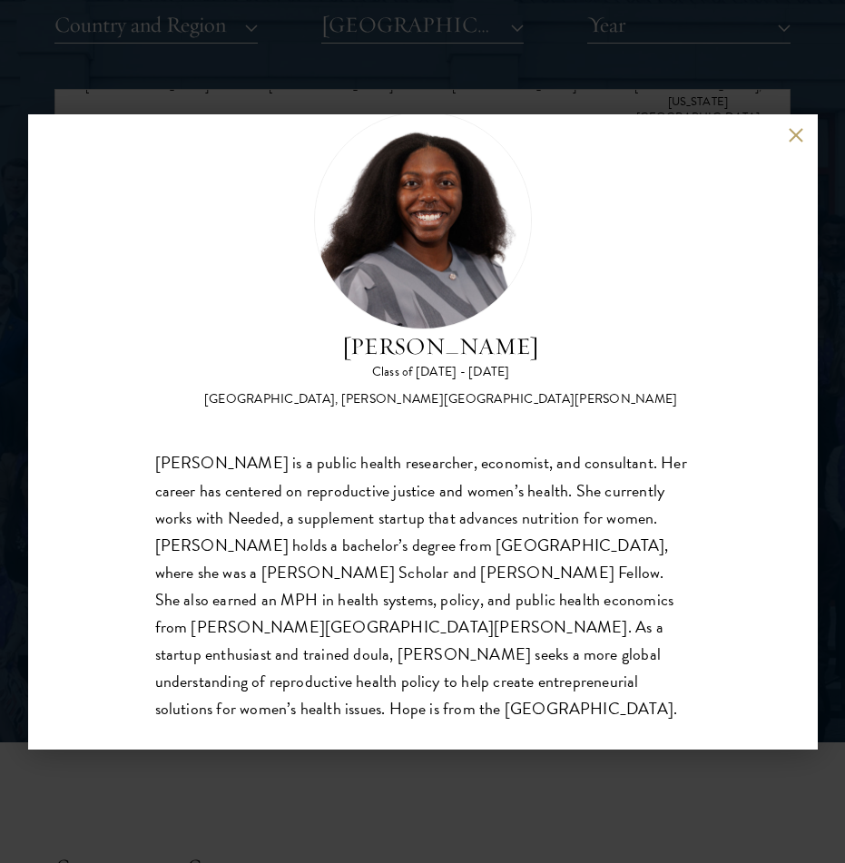
click at [434, 777] on div "[PERSON_NAME] Class of [DATE] - [DATE] [GEOGRAPHIC_DATA] - [GEOGRAPHIC_DATA], […" at bounding box center [422, 431] width 845 height 863
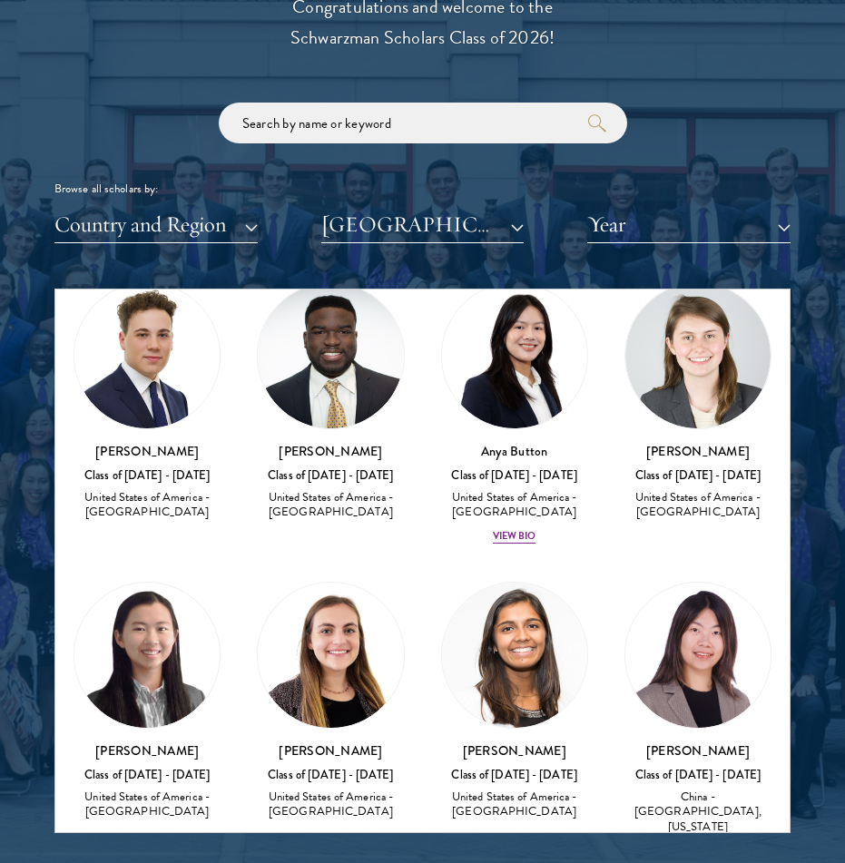
scroll to position [144, 0]
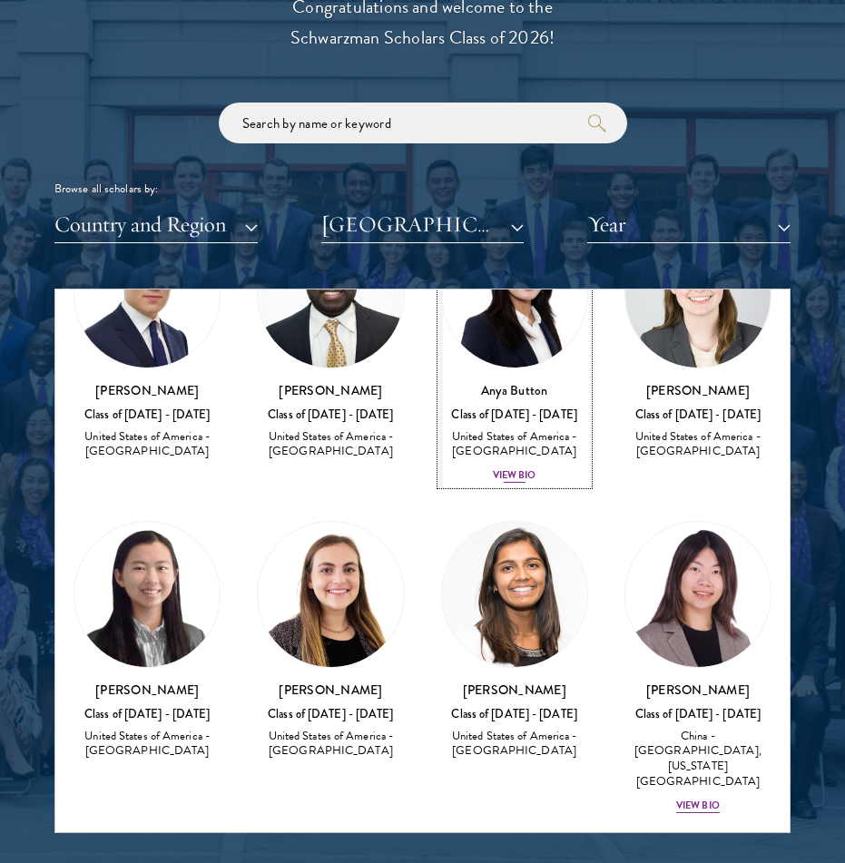
click at [524, 475] on div "View Bio" at bounding box center [515, 475] width 44 height 15
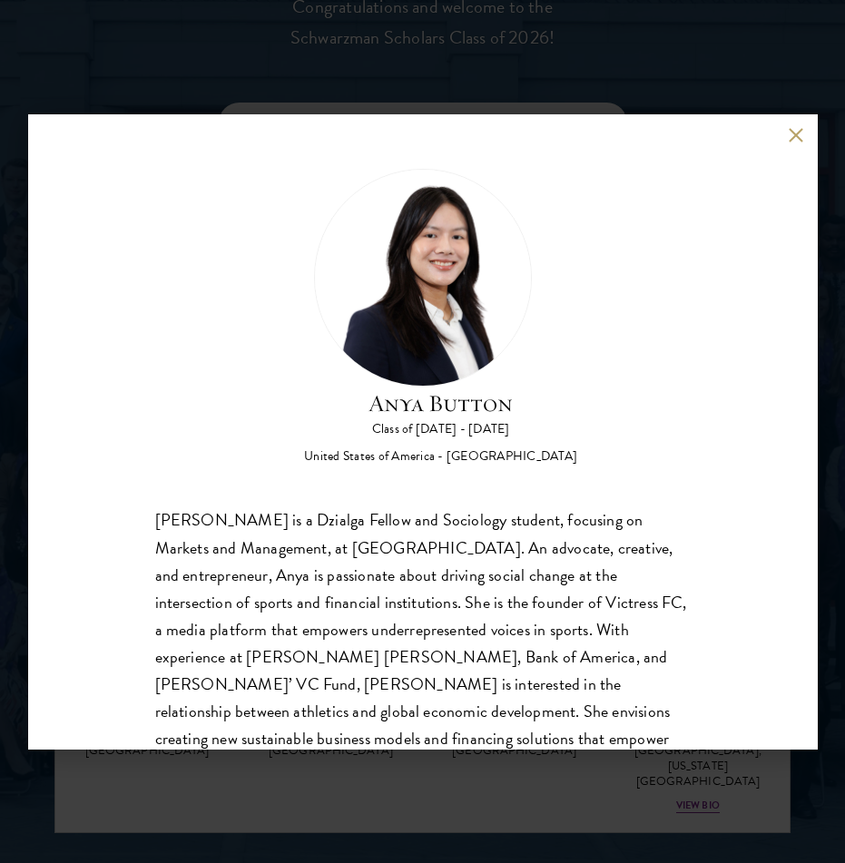
scroll to position [57, 0]
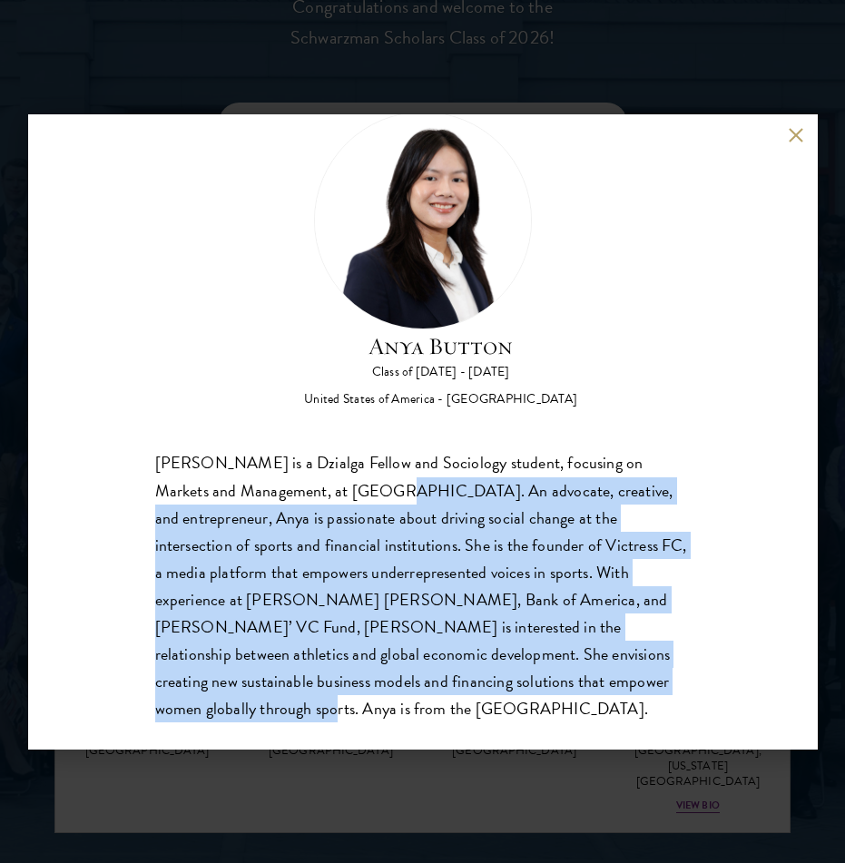
drag, startPoint x: 326, startPoint y: 487, endPoint x: 472, endPoint y: 679, distance: 240.9
click at [474, 679] on div "[PERSON_NAME] is a Dzialga Fellow and Sociology student, focusing on Markets an…" at bounding box center [422, 585] width 535 height 272
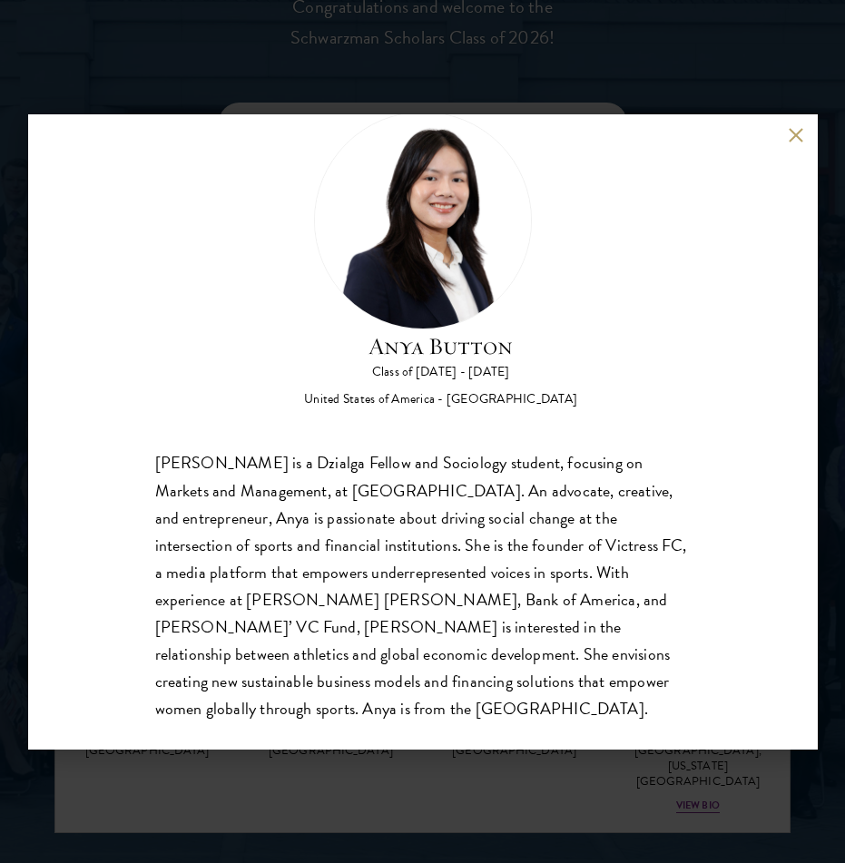
click at [498, 774] on div "Anya Button Class of [DATE] - [DATE] [GEOGRAPHIC_DATA] - [GEOGRAPHIC_DATA] [PER…" at bounding box center [422, 431] width 845 height 863
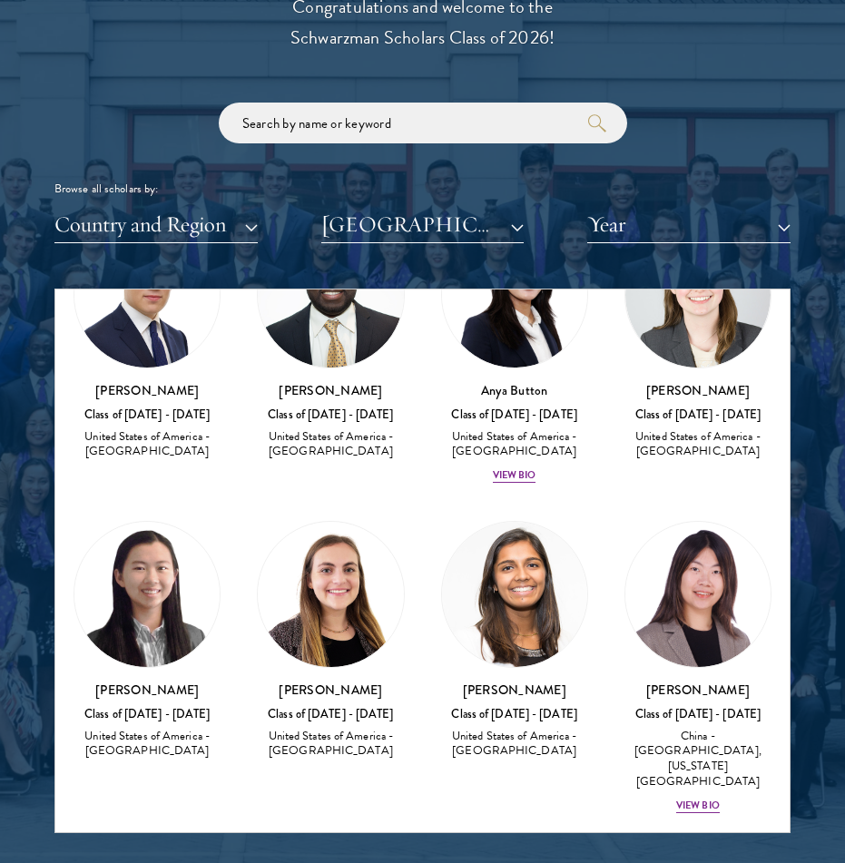
scroll to position [558, 0]
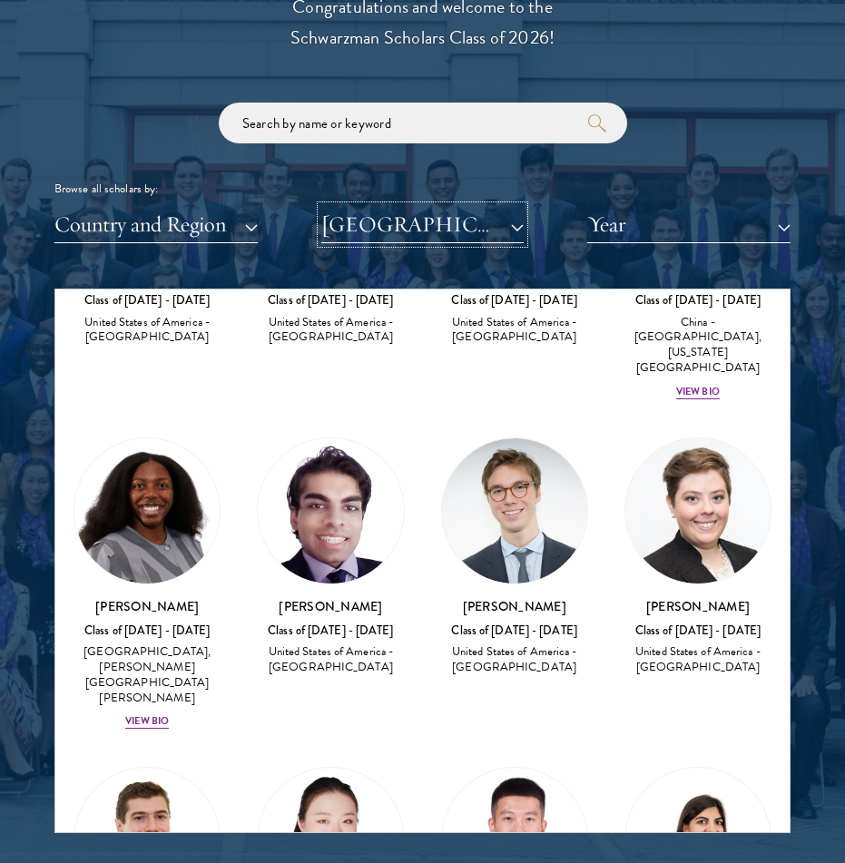
click at [495, 232] on button "[GEOGRAPHIC_DATA]" at bounding box center [422, 224] width 203 height 37
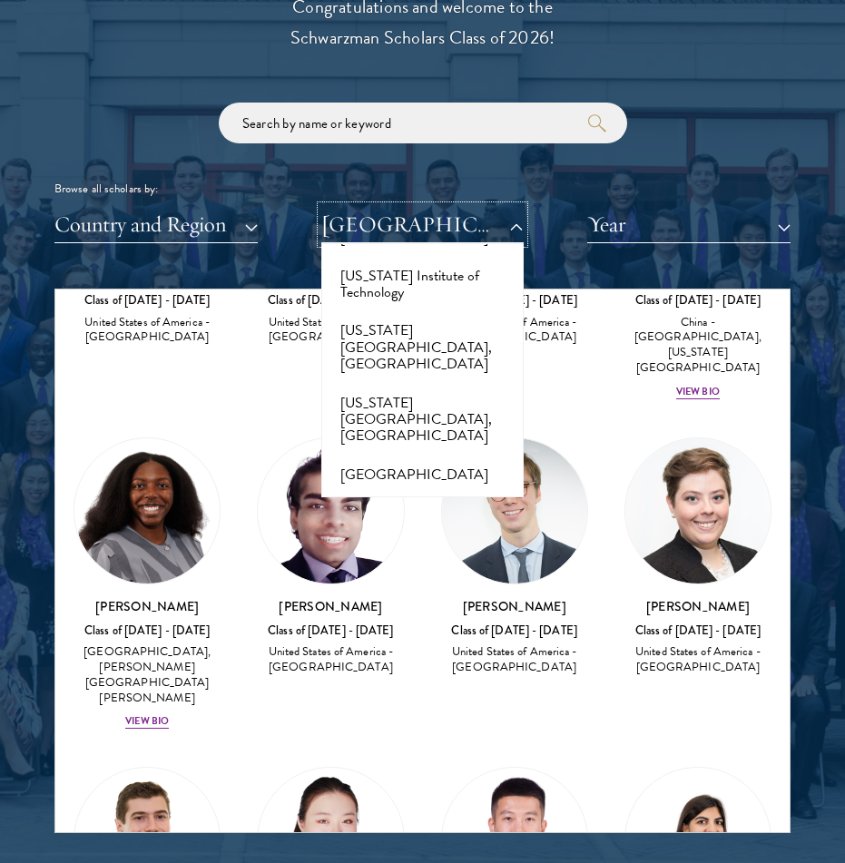
scroll to position [2142, 0]
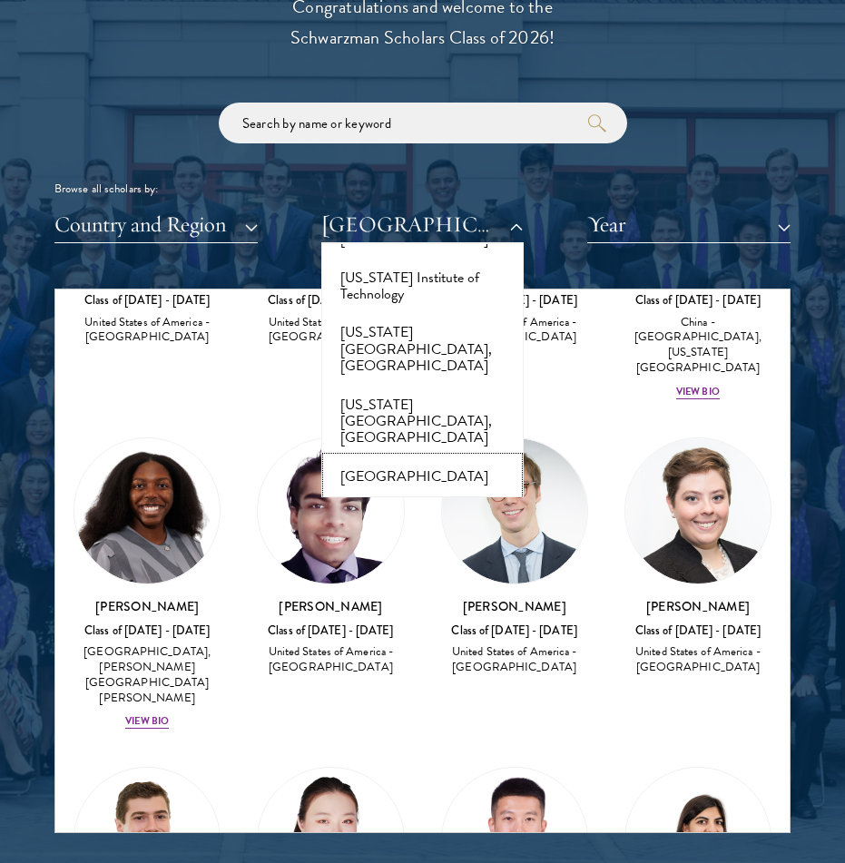
click at [460, 457] on button "[GEOGRAPHIC_DATA]" at bounding box center [423, 476] width 192 height 38
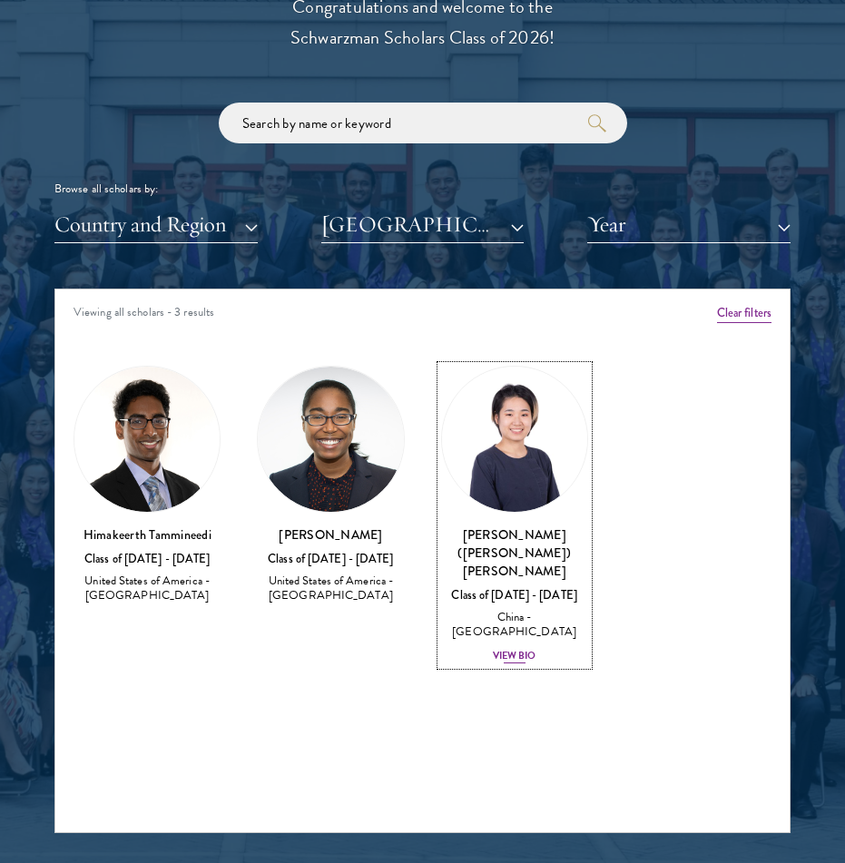
click at [524, 649] on div "View Bio" at bounding box center [515, 656] width 44 height 15
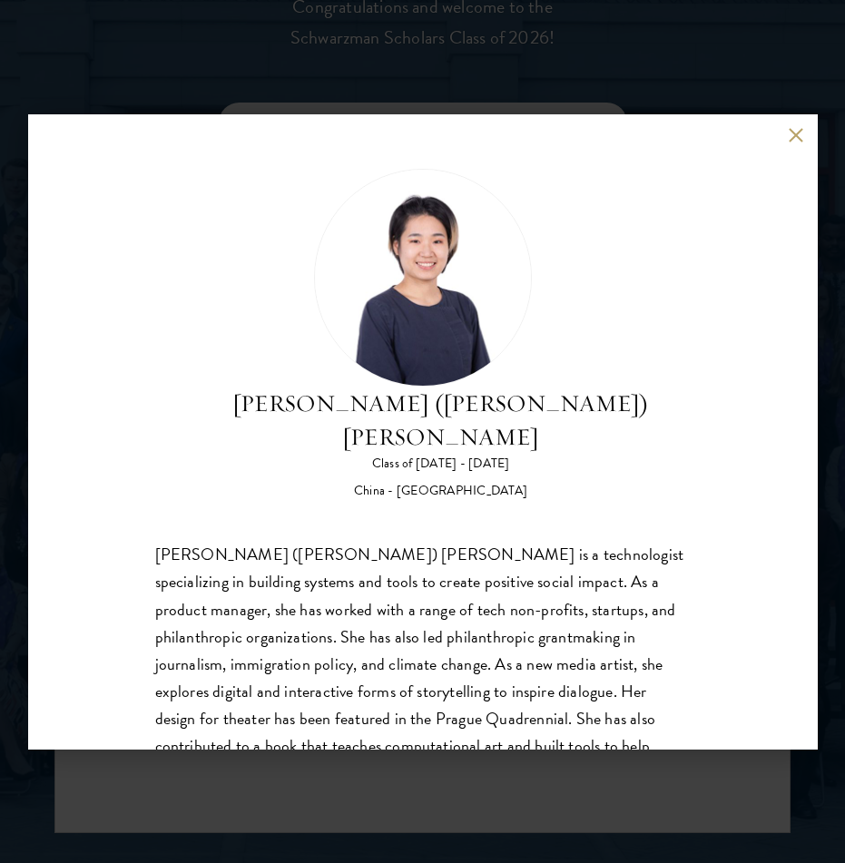
scroll to position [57, 0]
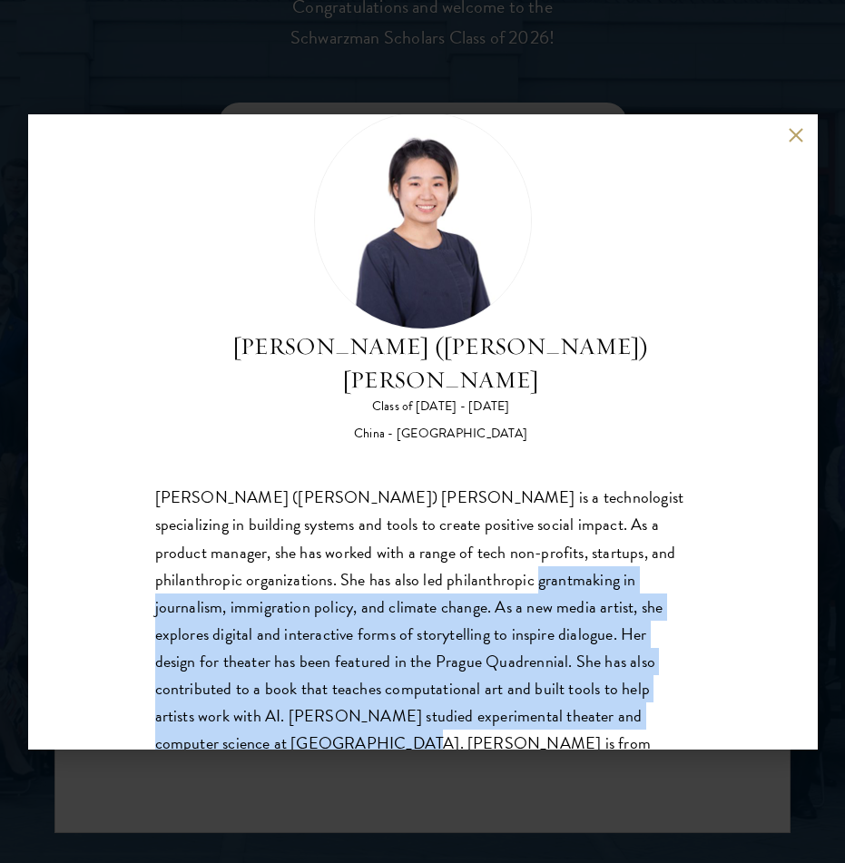
drag, startPoint x: 410, startPoint y: 543, endPoint x: 628, endPoint y: 675, distance: 254.9
click at [628, 675] on div "[PERSON_NAME] ([PERSON_NAME]) [PERSON_NAME] is a technologist specializing in b…" at bounding box center [422, 634] width 535 height 300
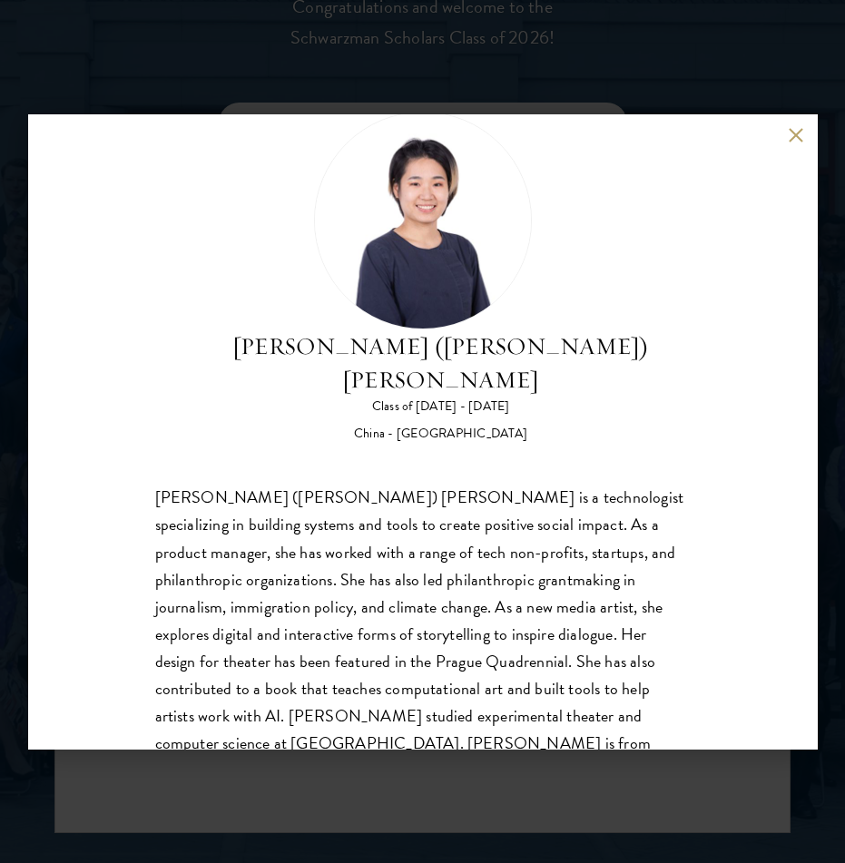
click at [608, 749] on div "[PERSON_NAME] ([PERSON_NAME]) [PERSON_NAME] Class of [DATE] - [DATE] [GEOGRAPHI…" at bounding box center [422, 431] width 845 height 863
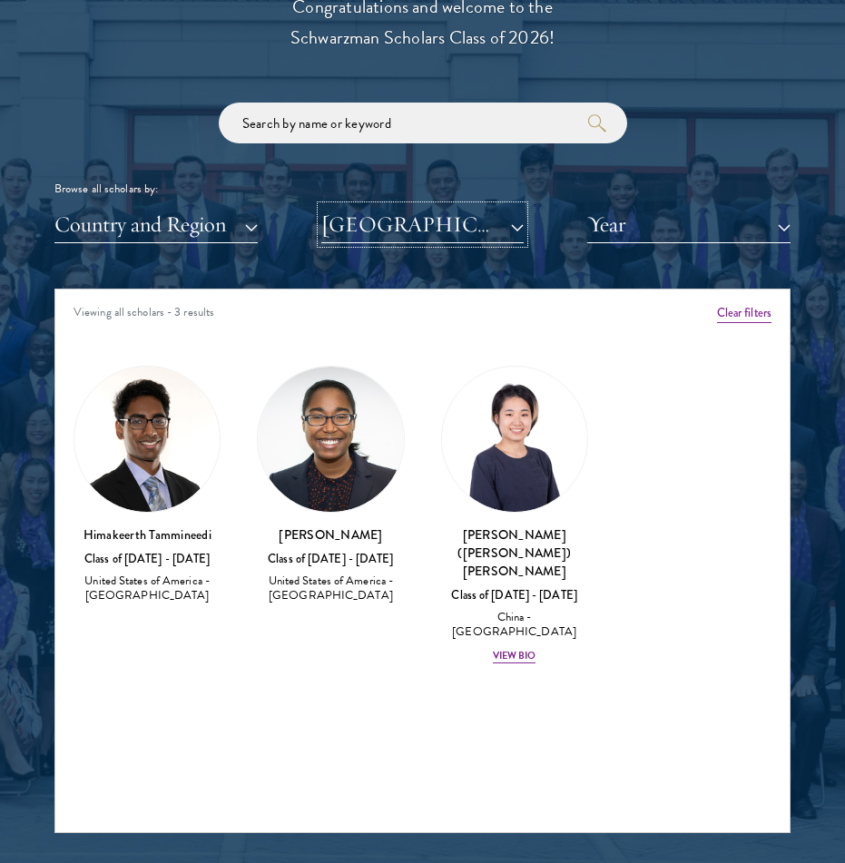
click at [476, 236] on button "[GEOGRAPHIC_DATA]" at bounding box center [422, 224] width 203 height 37
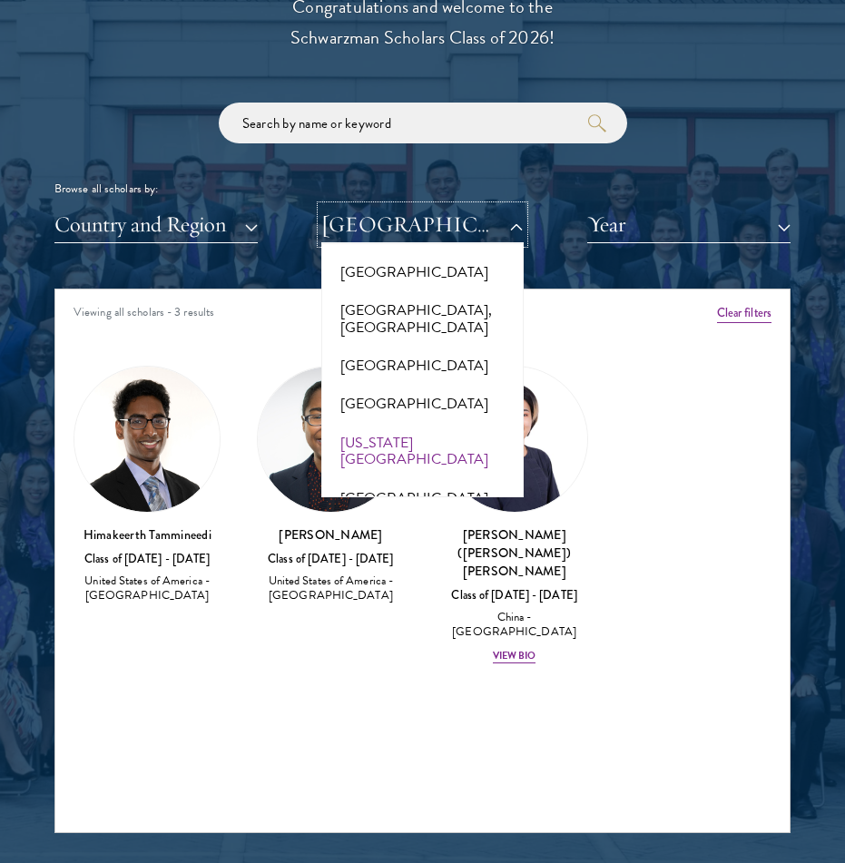
scroll to position [412, 0]
click at [441, 425] on button "[US_STATE][GEOGRAPHIC_DATA]" at bounding box center [423, 452] width 192 height 55
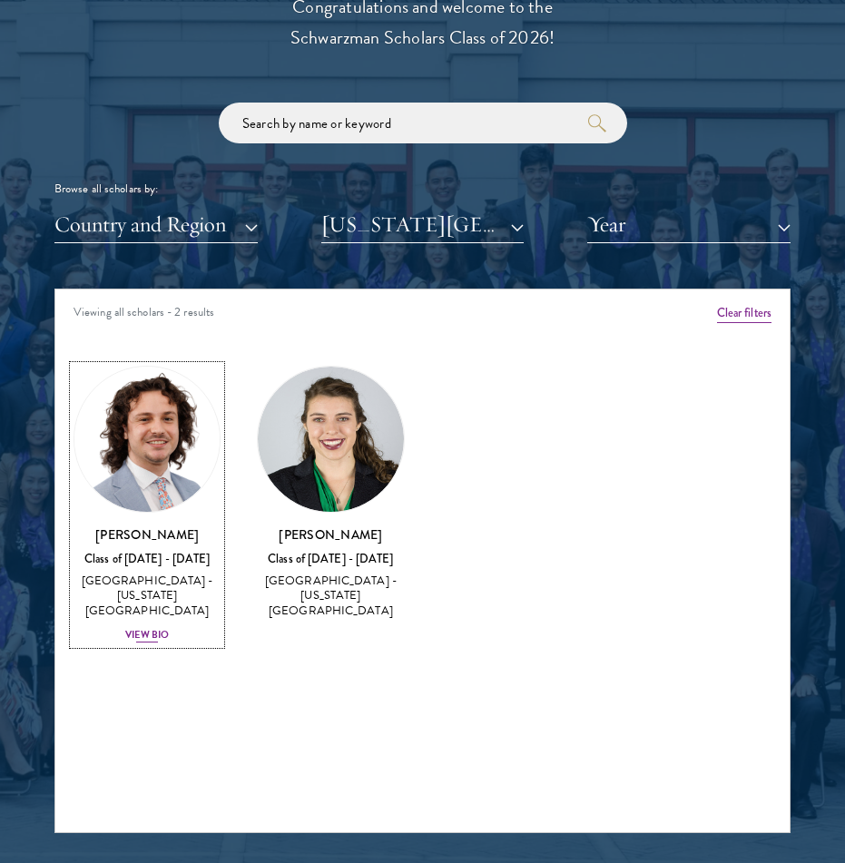
click at [150, 628] on div "View Bio" at bounding box center [147, 635] width 44 height 15
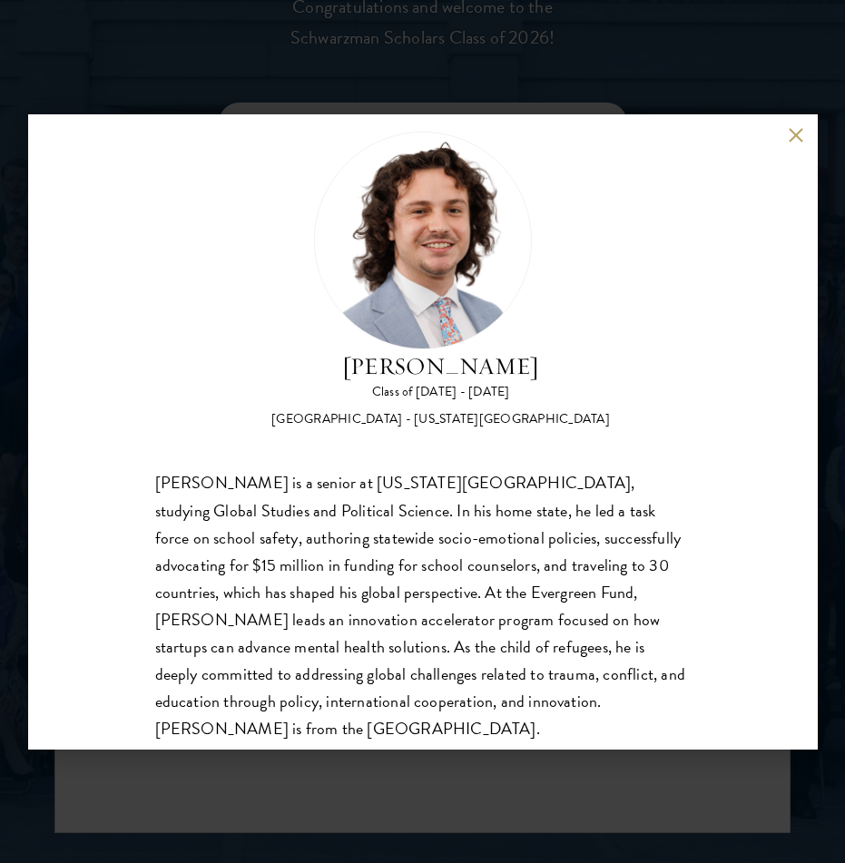
scroll to position [57, 0]
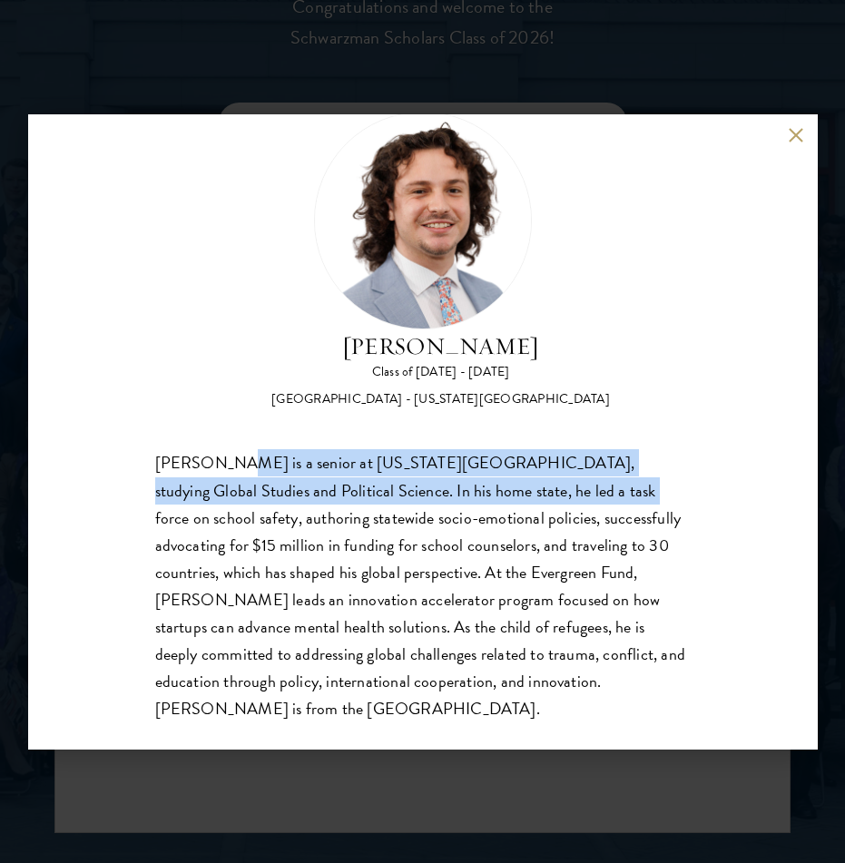
drag, startPoint x: 226, startPoint y: 470, endPoint x: 491, endPoint y: 495, distance: 266.1
click at [506, 495] on div "[PERSON_NAME] is a senior at [US_STATE][GEOGRAPHIC_DATA], studying Global Studi…" at bounding box center [422, 585] width 535 height 272
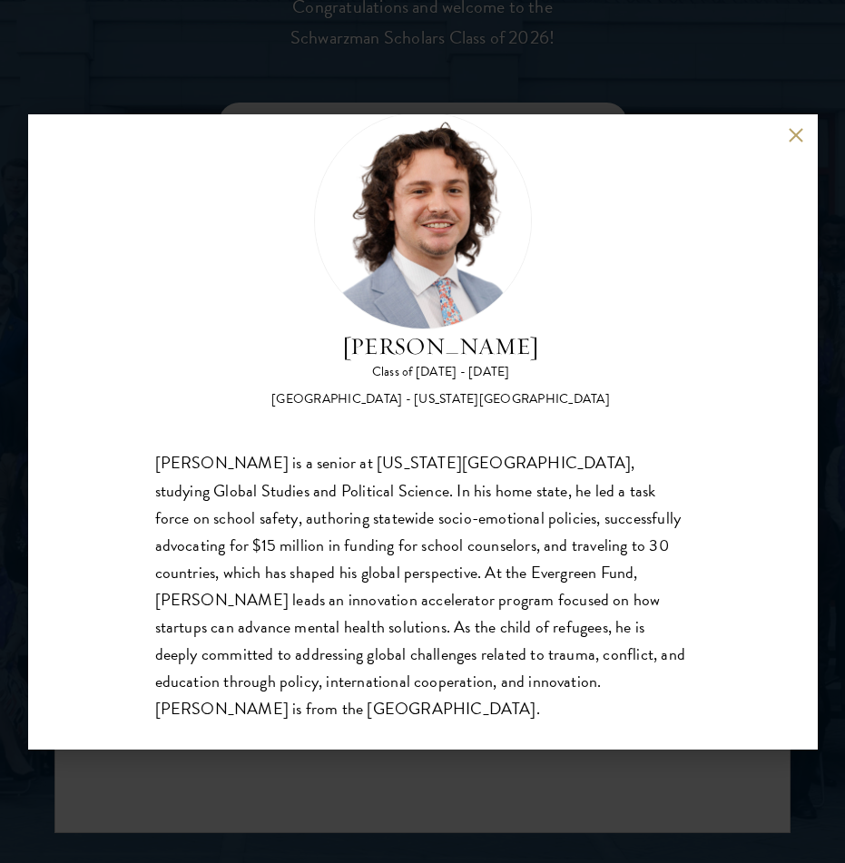
click at [457, 535] on div "[PERSON_NAME] is a senior at [US_STATE][GEOGRAPHIC_DATA], studying Global Studi…" at bounding box center [422, 585] width 535 height 272
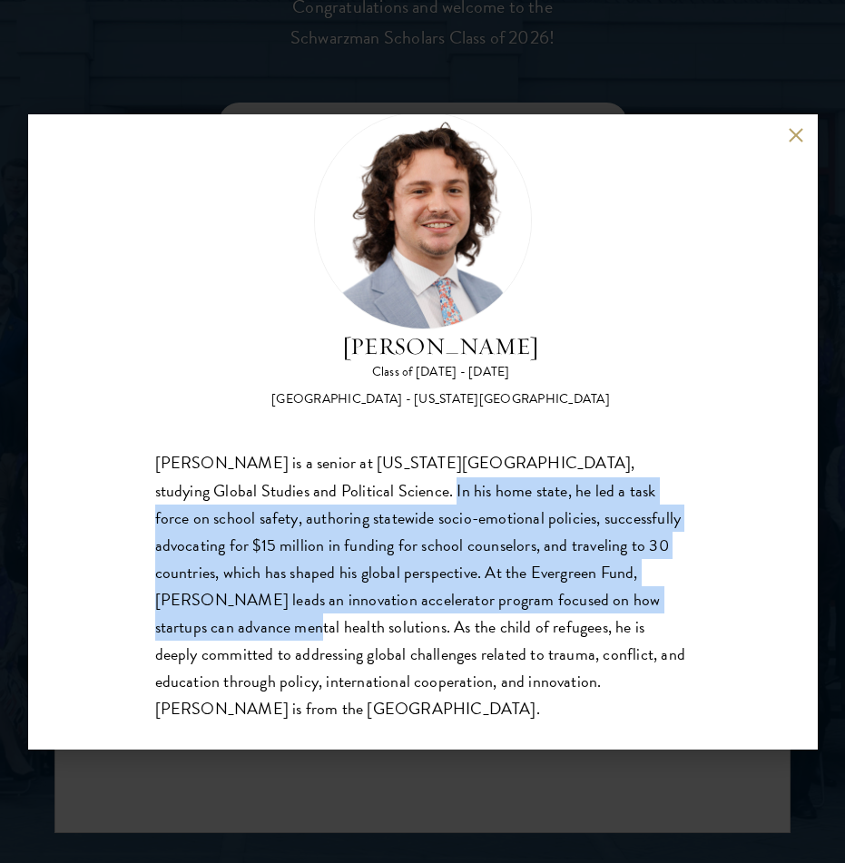
drag, startPoint x: 299, startPoint y: 487, endPoint x: 553, endPoint y: 601, distance: 278.3
click at [553, 600] on div "[PERSON_NAME] is a senior at [US_STATE][GEOGRAPHIC_DATA], studying Global Studi…" at bounding box center [422, 585] width 535 height 272
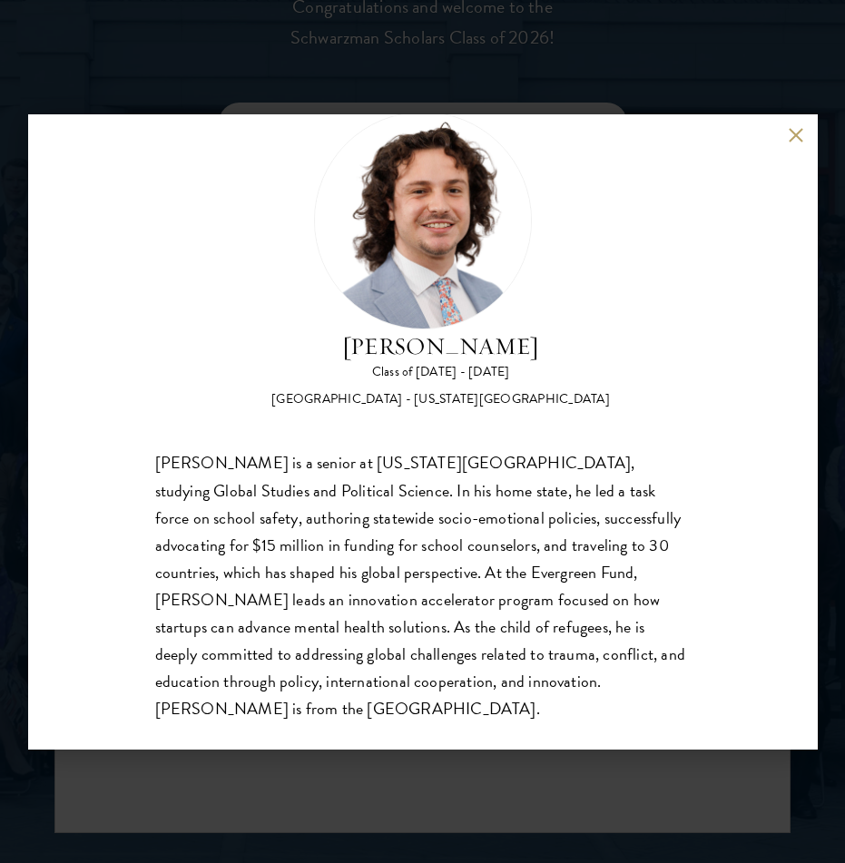
click at [488, 752] on div "[PERSON_NAME] Class of [DATE] - [DATE] [GEOGRAPHIC_DATA] - [US_STATE][GEOGRAPHI…" at bounding box center [422, 431] width 845 height 863
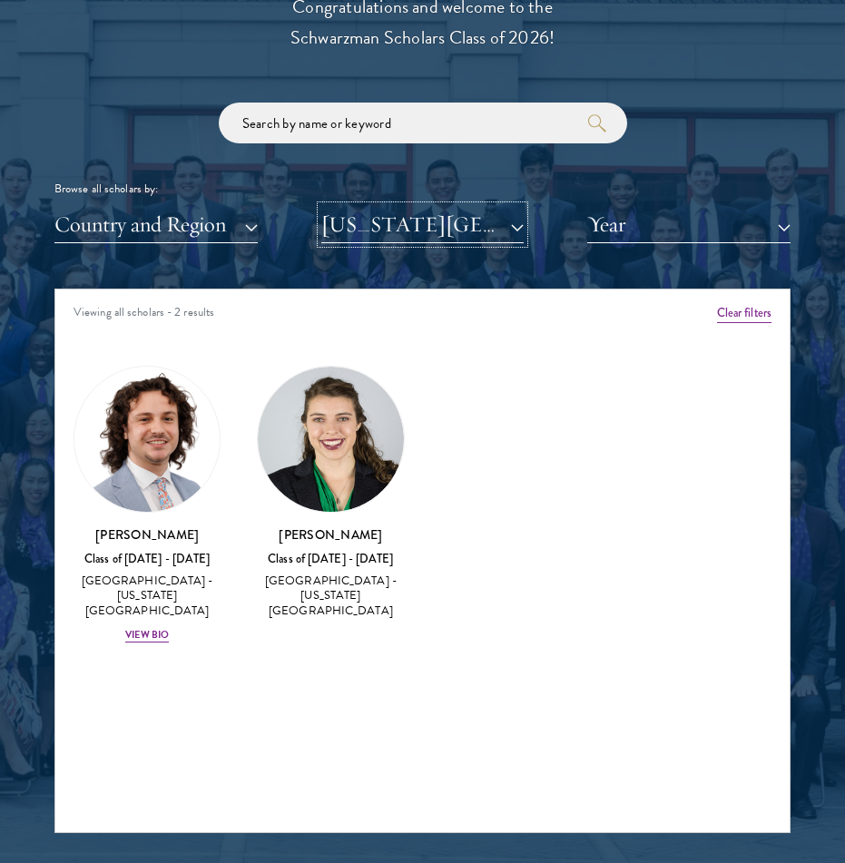
click at [468, 240] on button "[US_STATE][GEOGRAPHIC_DATA]" at bounding box center [422, 224] width 203 height 37
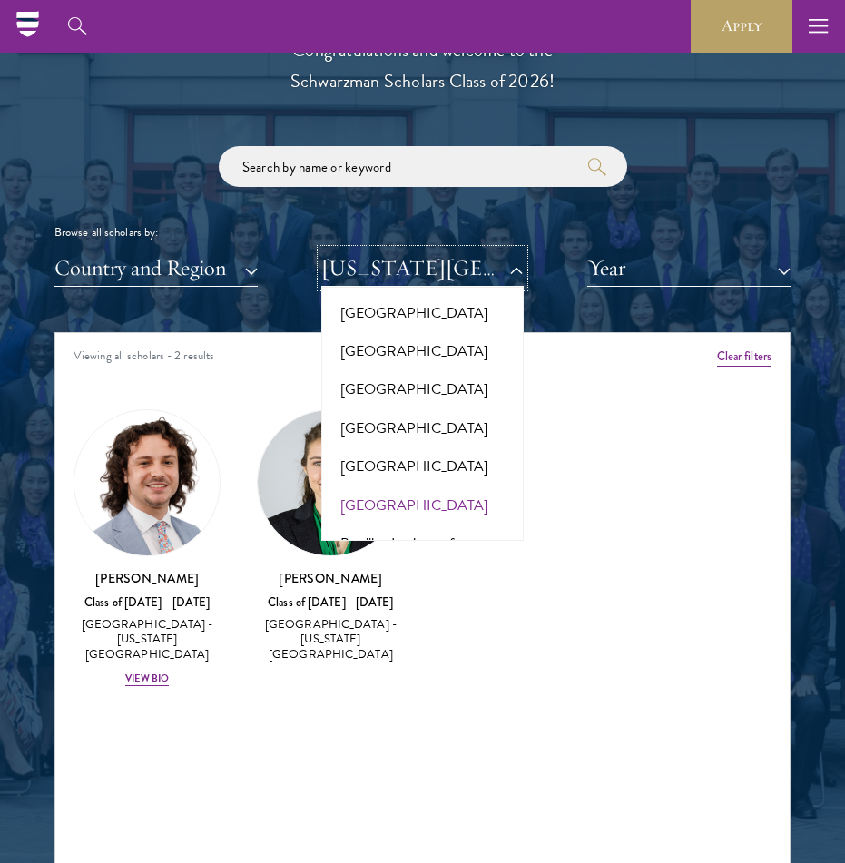
scroll to position [1649, 0]
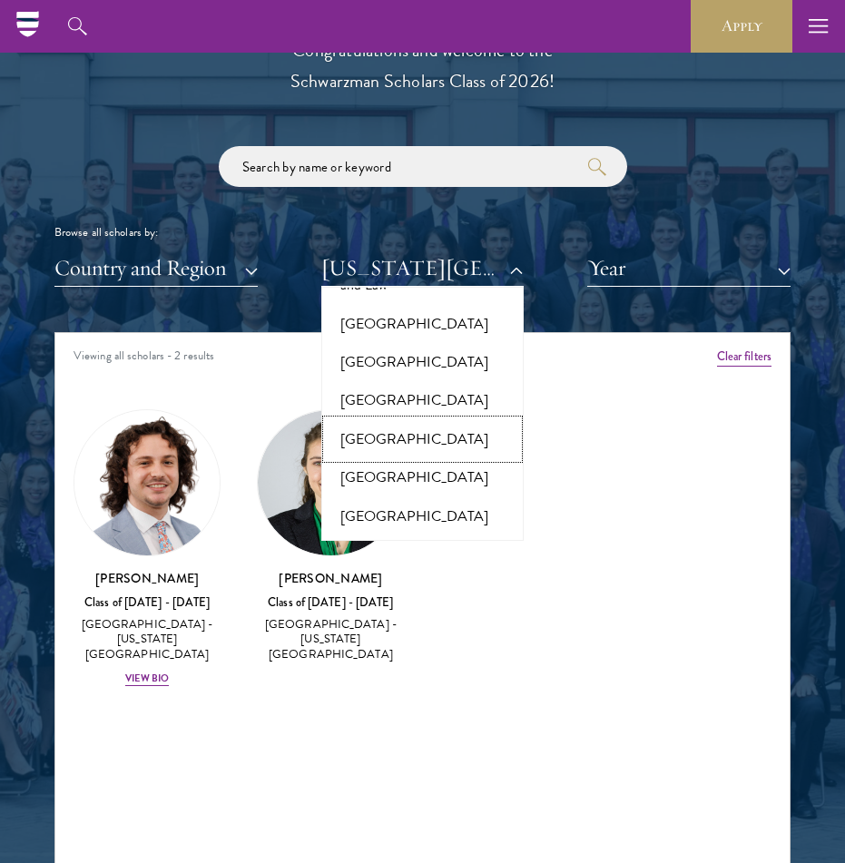
click at [419, 420] on button "[GEOGRAPHIC_DATA]" at bounding box center [423, 439] width 192 height 38
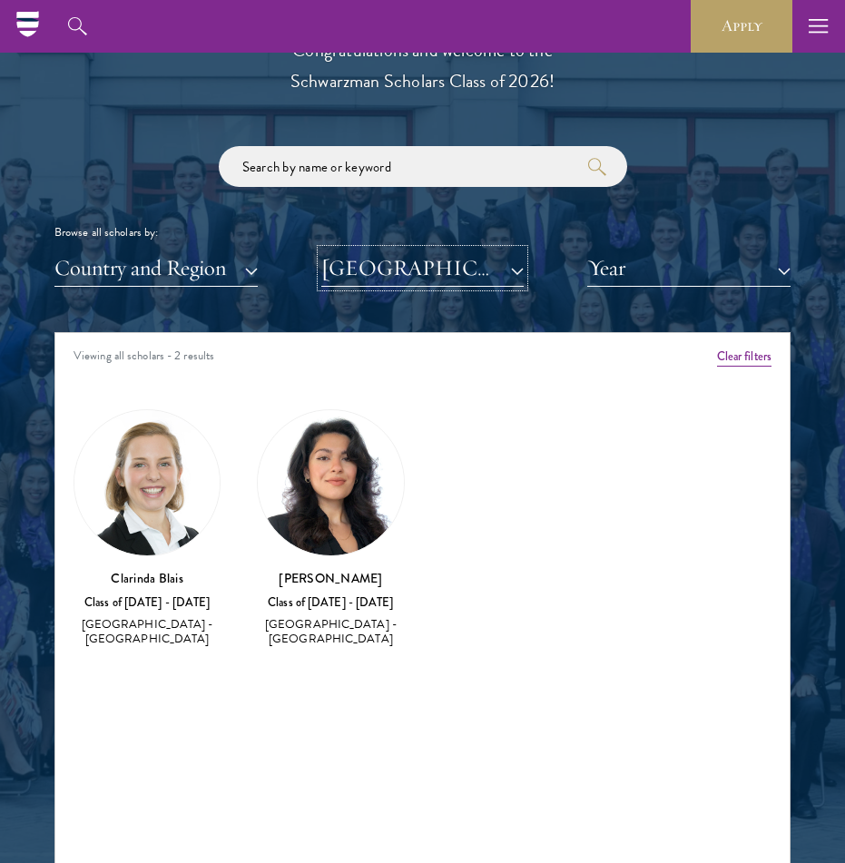
click at [438, 250] on button "[GEOGRAPHIC_DATA]" at bounding box center [422, 268] width 203 height 37
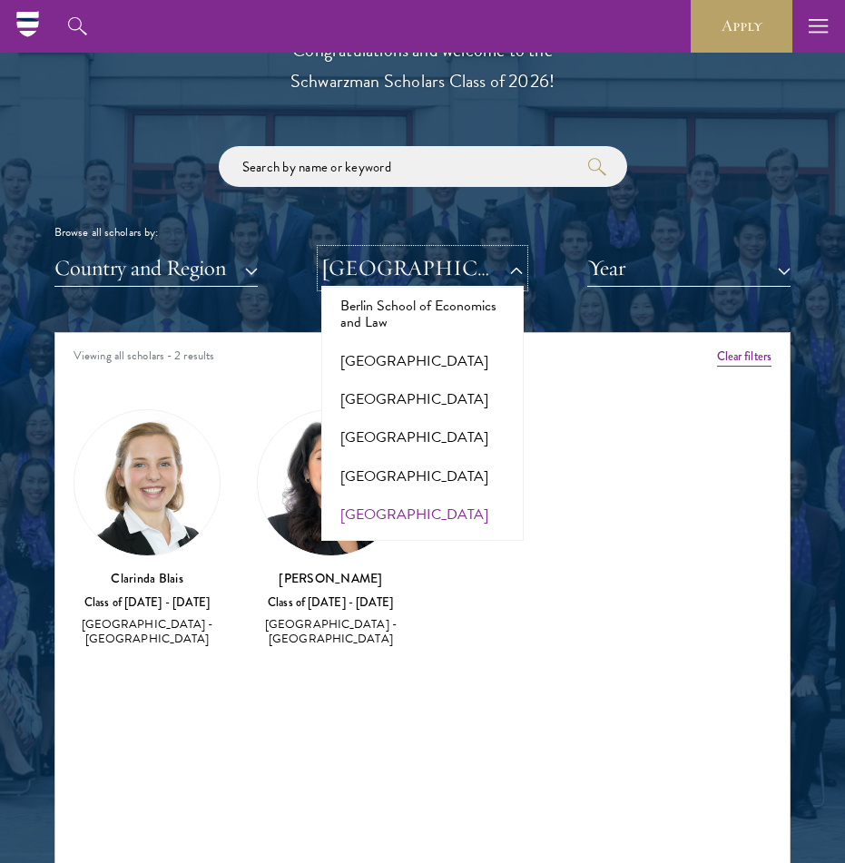
scroll to position [1606, 0]
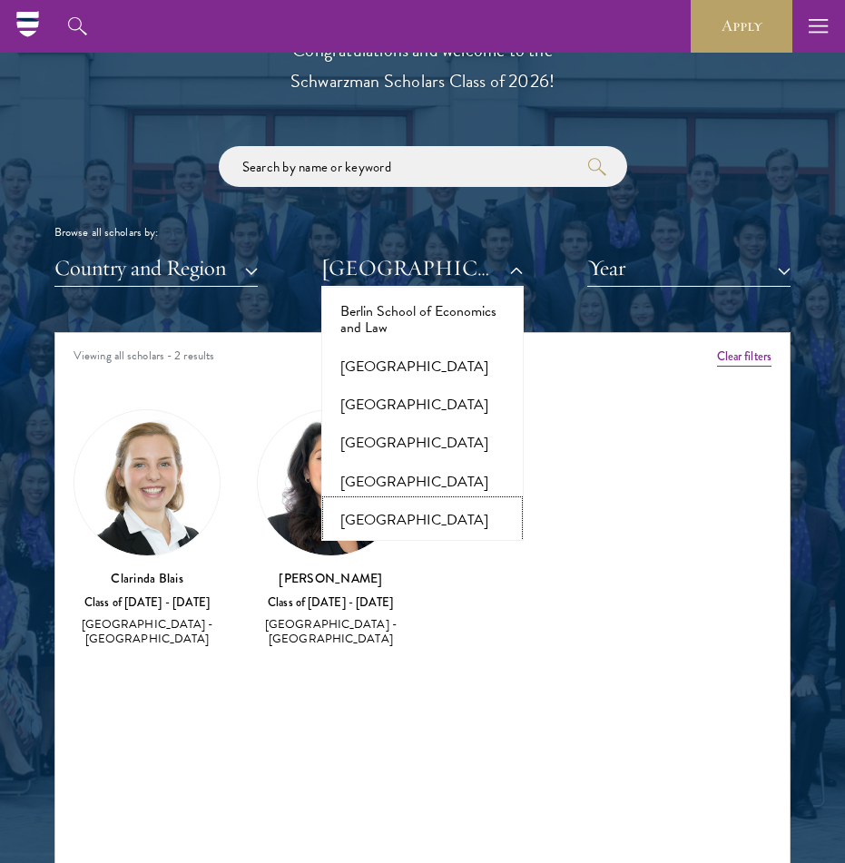
click at [423, 501] on button "[GEOGRAPHIC_DATA]" at bounding box center [423, 520] width 192 height 38
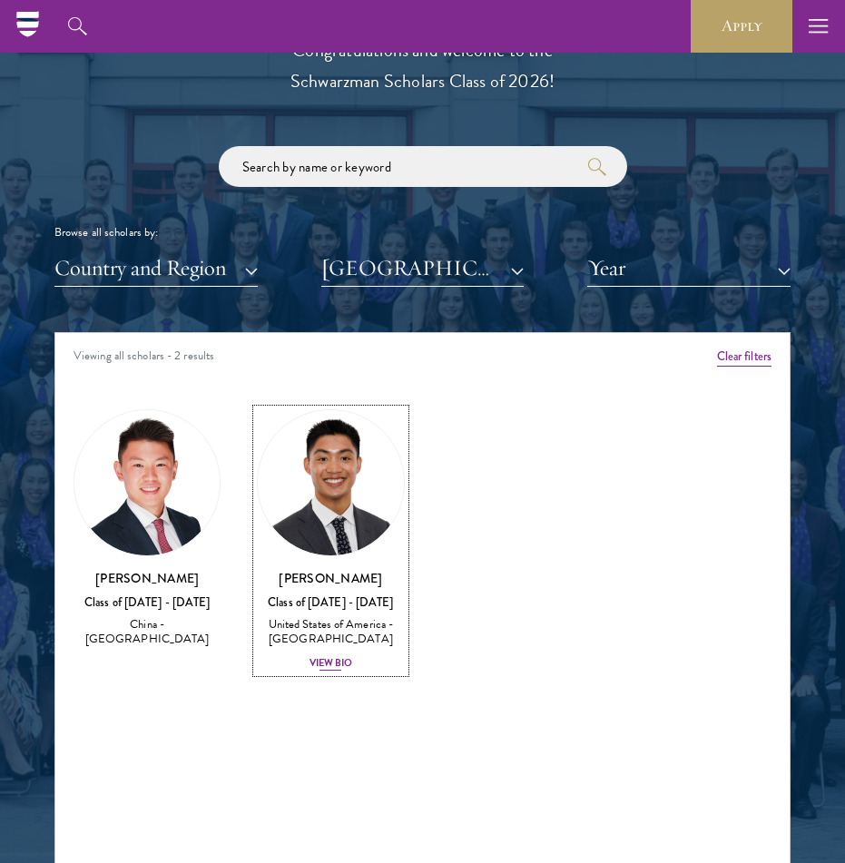
click at [321, 661] on div "View Bio" at bounding box center [331, 663] width 44 height 15
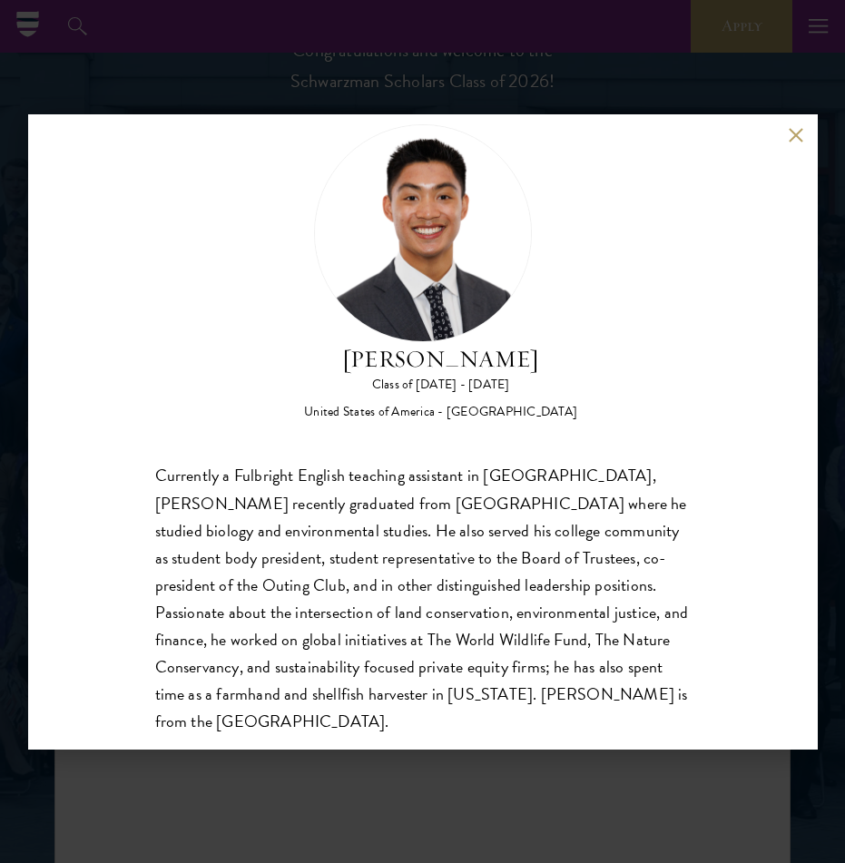
scroll to position [57, 0]
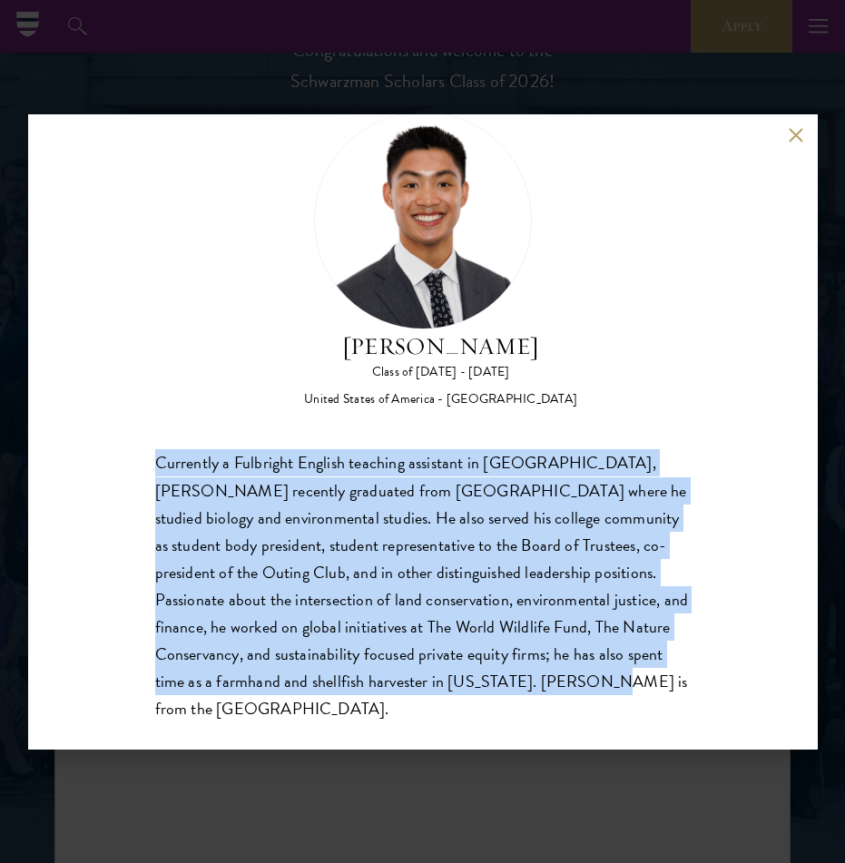
drag, startPoint x: 209, startPoint y: 439, endPoint x: 592, endPoint y: 683, distance: 454.2
click at [592, 683] on div "[PERSON_NAME] Class of [DATE] - [DATE] [GEOGRAPHIC_DATA] - [GEOGRAPHIC_DATA] Cu…" at bounding box center [422, 417] width 535 height 611
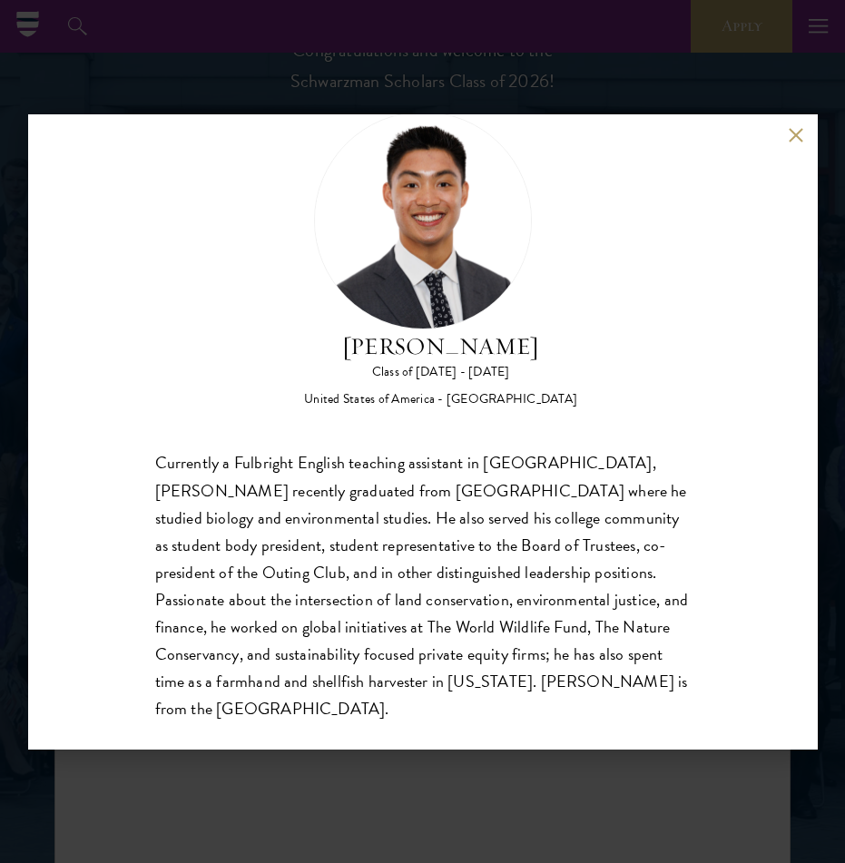
click at [477, 777] on div "[PERSON_NAME] Class of [DATE] - [DATE] [GEOGRAPHIC_DATA] - [GEOGRAPHIC_DATA] Cu…" at bounding box center [422, 431] width 845 height 863
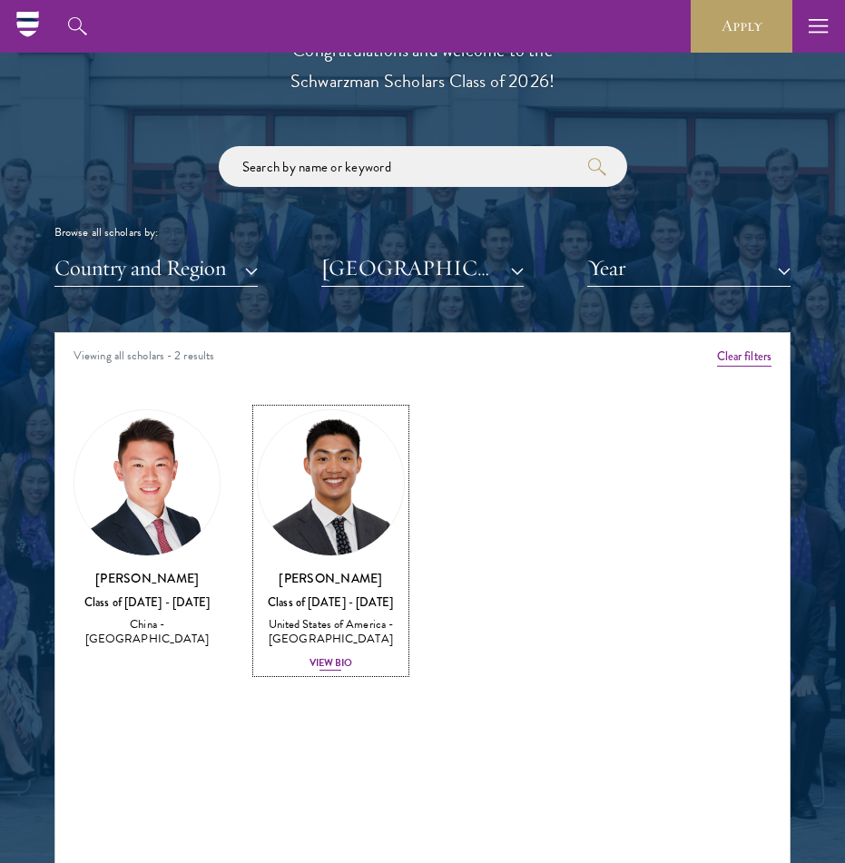
click at [334, 663] on div "View Bio" at bounding box center [331, 663] width 44 height 15
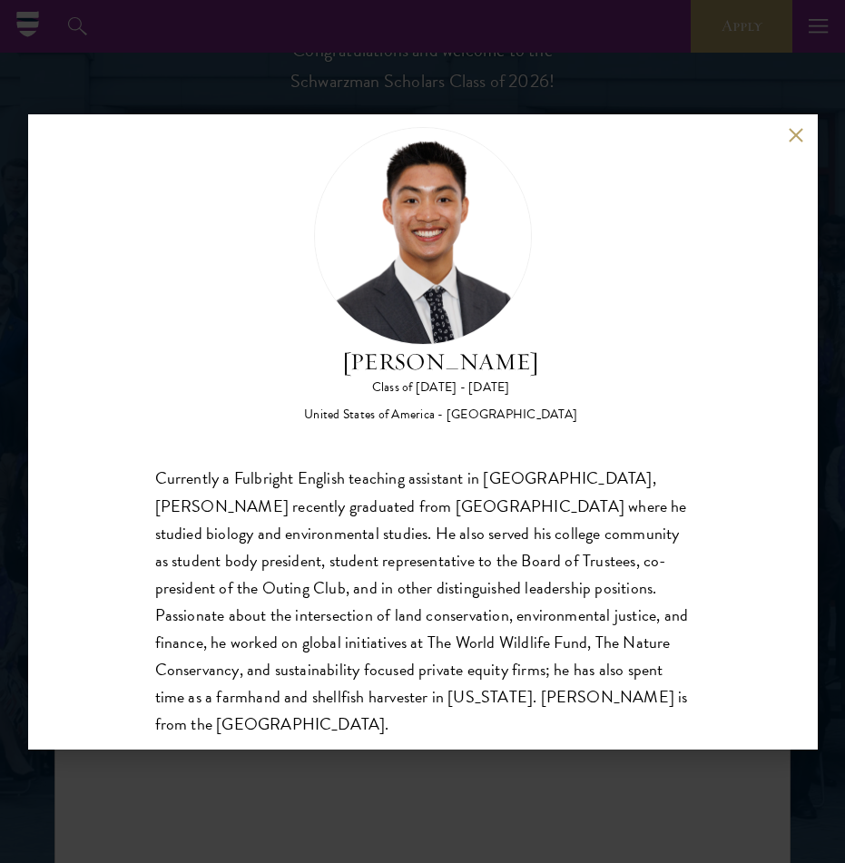
scroll to position [43, 0]
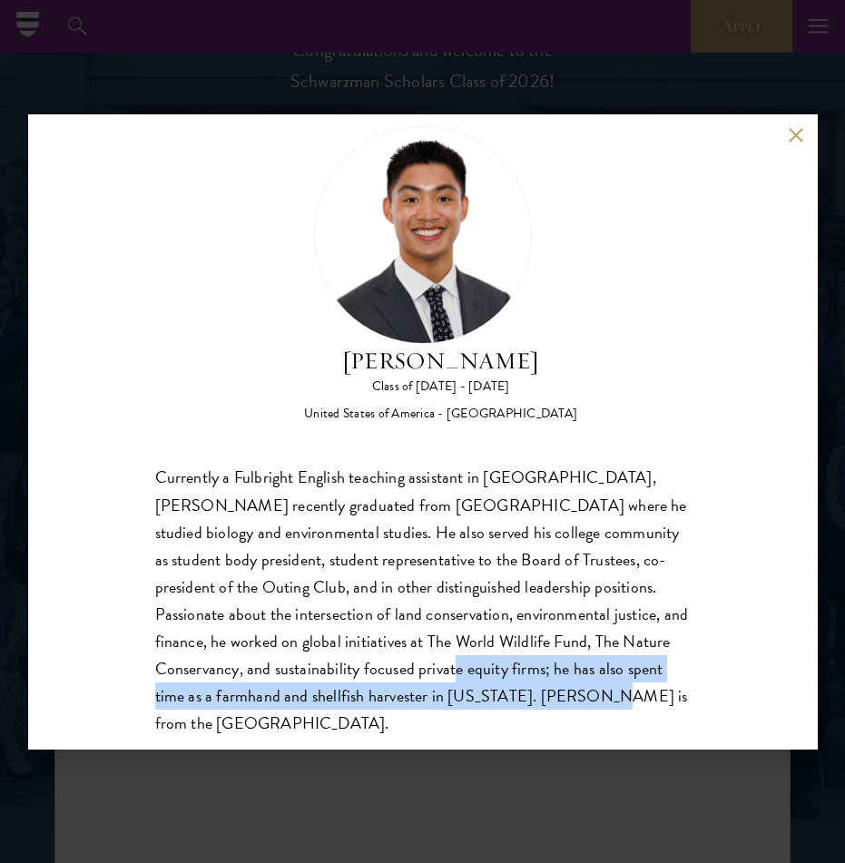
drag, startPoint x: 300, startPoint y: 680, endPoint x: 510, endPoint y: 702, distance: 210.8
click at [510, 702] on div "Currently a Fulbright English teaching assistant in [GEOGRAPHIC_DATA], [PERSON_…" at bounding box center [422, 600] width 535 height 272
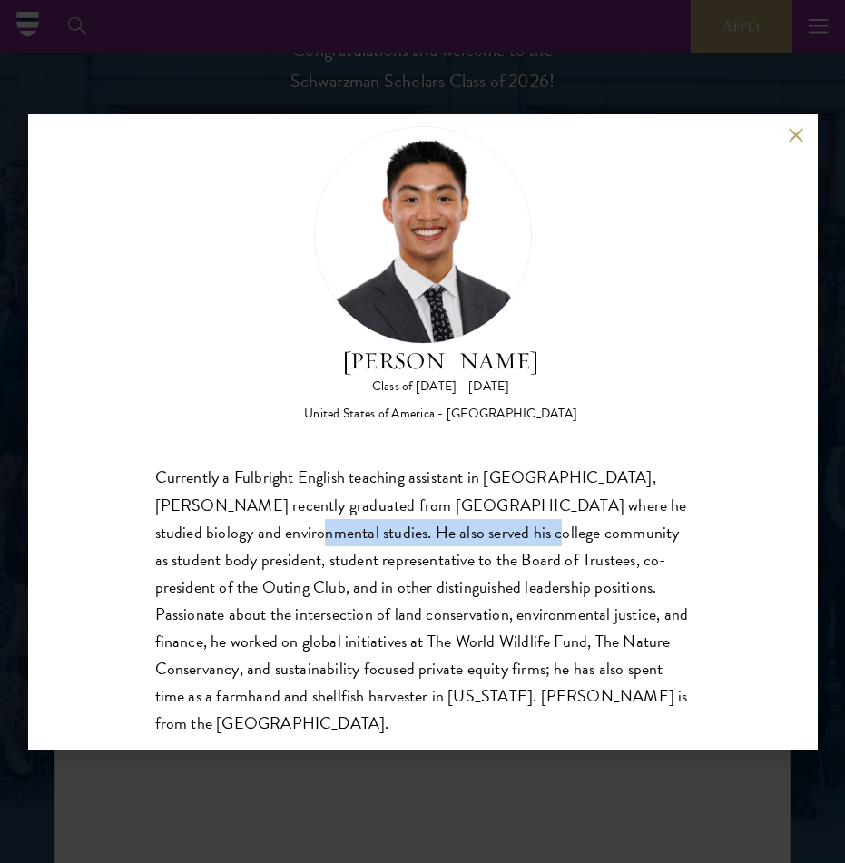
drag, startPoint x: 210, startPoint y: 530, endPoint x: 454, endPoint y: 534, distance: 244.2
click at [454, 534] on div "Currently a Fulbright English teaching assistant in [GEOGRAPHIC_DATA], [PERSON_…" at bounding box center [422, 600] width 535 height 272
copy div "He also served his college community"
